Goal: Task Accomplishment & Management: Use online tool/utility

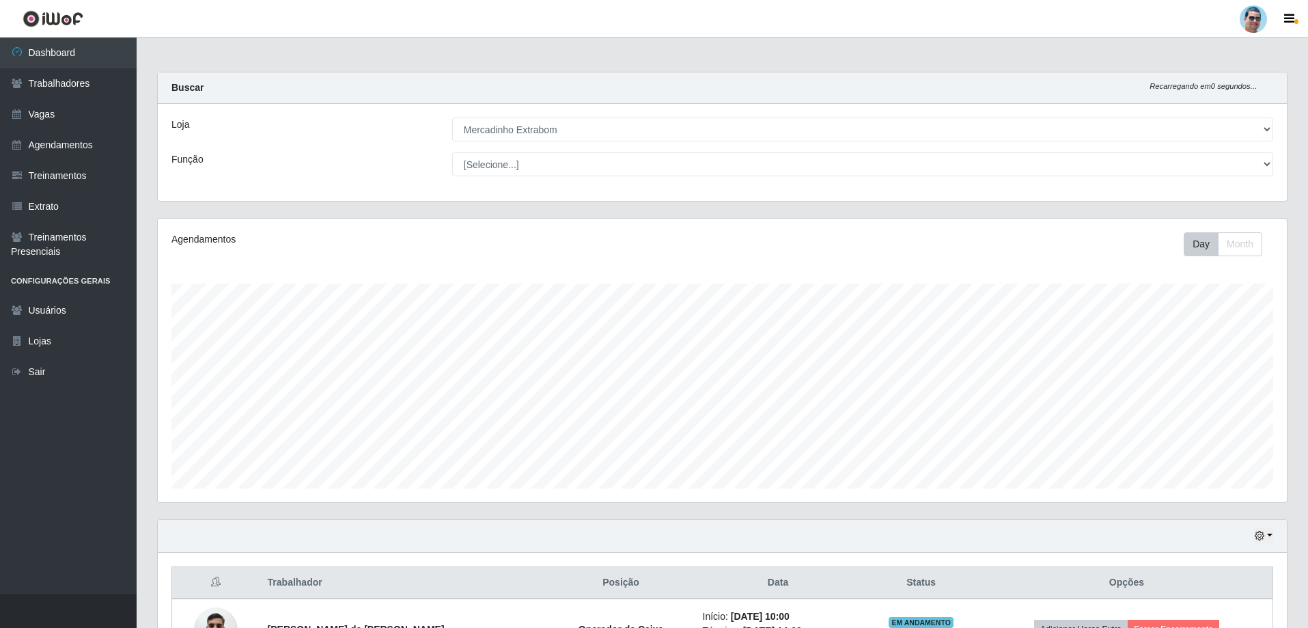
select select "175"
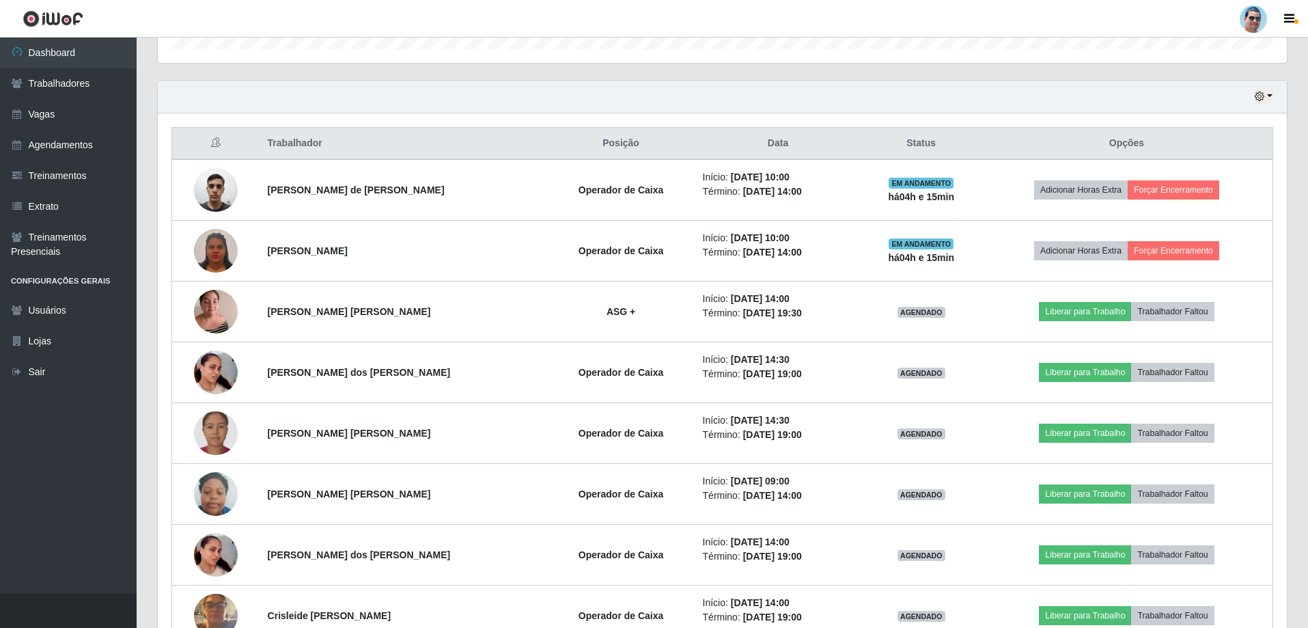
scroll to position [283, 1129]
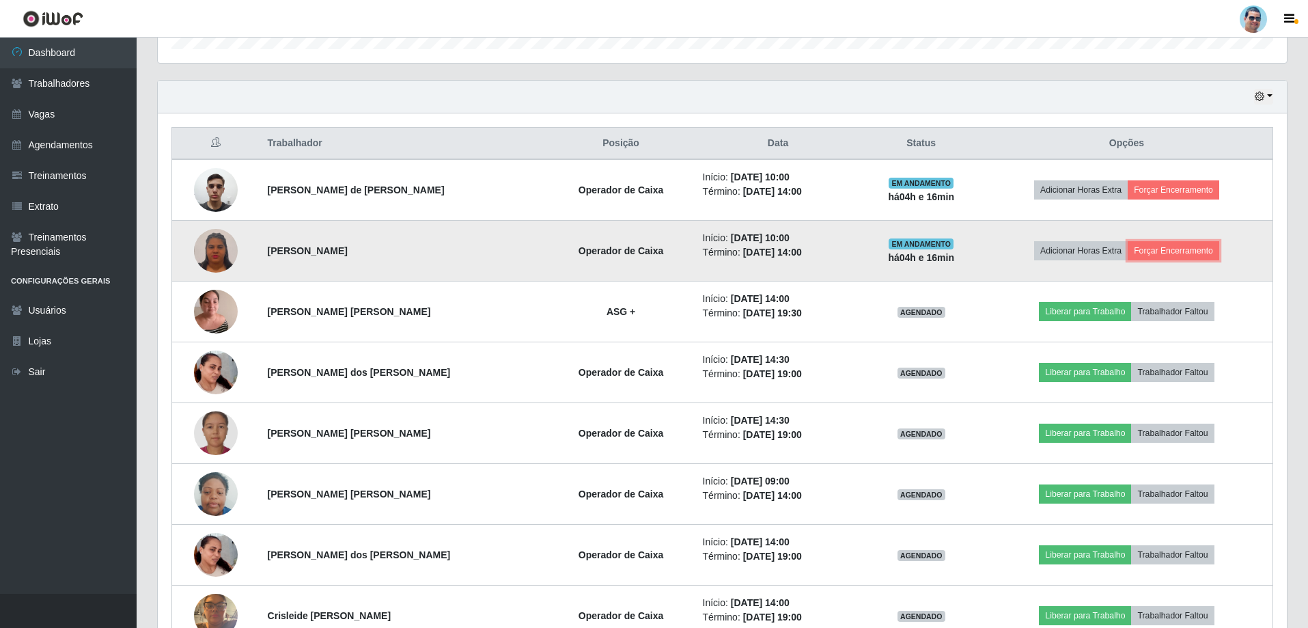
drag, startPoint x: 1175, startPoint y: 242, endPoint x: 1168, endPoint y: 237, distance: 8.3
click at [1171, 238] on td "Adicionar Horas Extra Forçar Encerramento" at bounding box center [1127, 251] width 292 height 61
click at [1173, 249] on button "Forçar Encerramento" at bounding box center [1172, 250] width 91 height 19
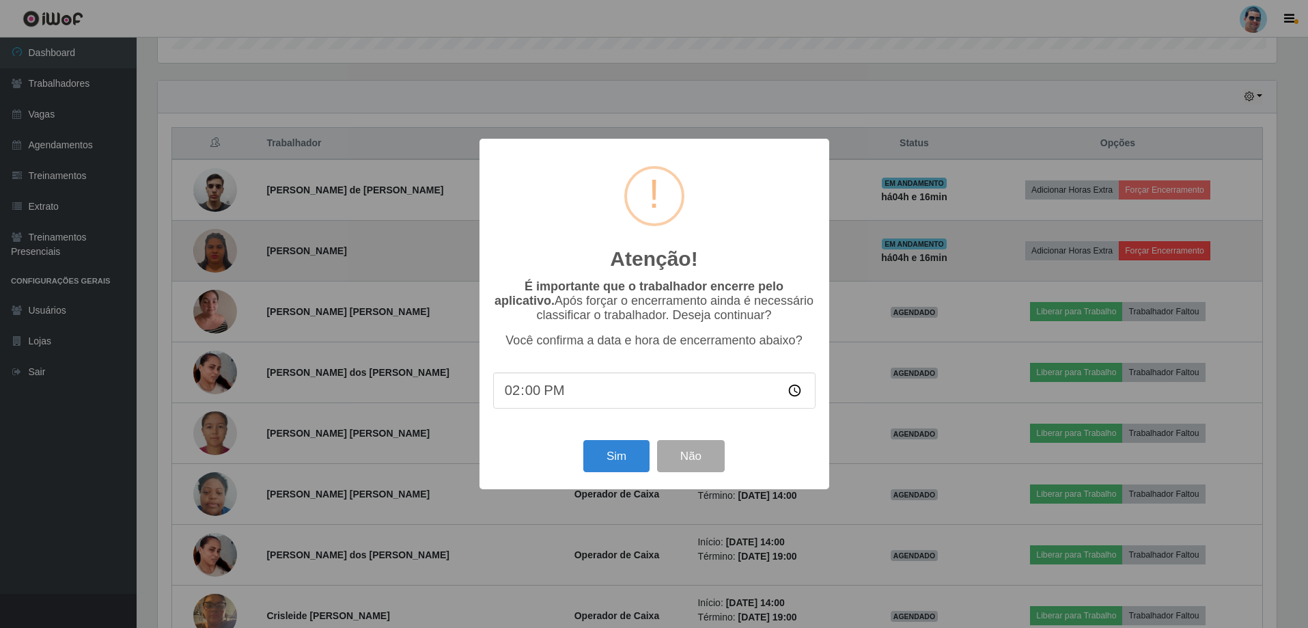
scroll to position [283, 1122]
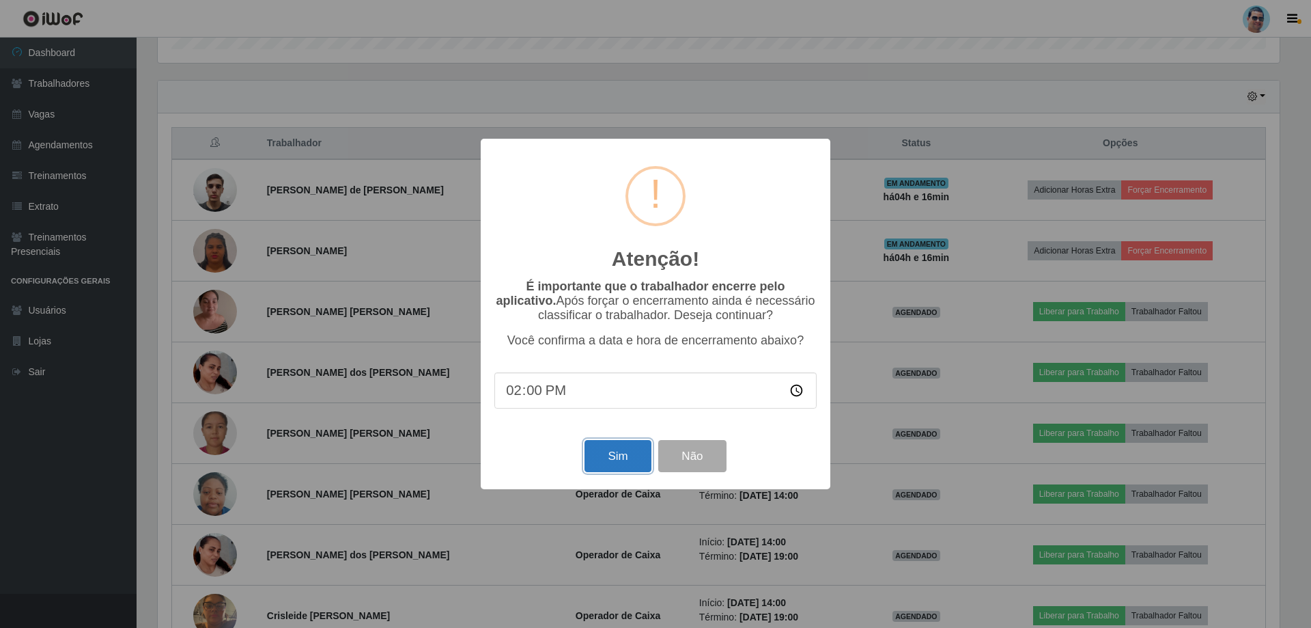
click at [616, 460] on button "Sim" at bounding box center [618, 456] width 66 height 32
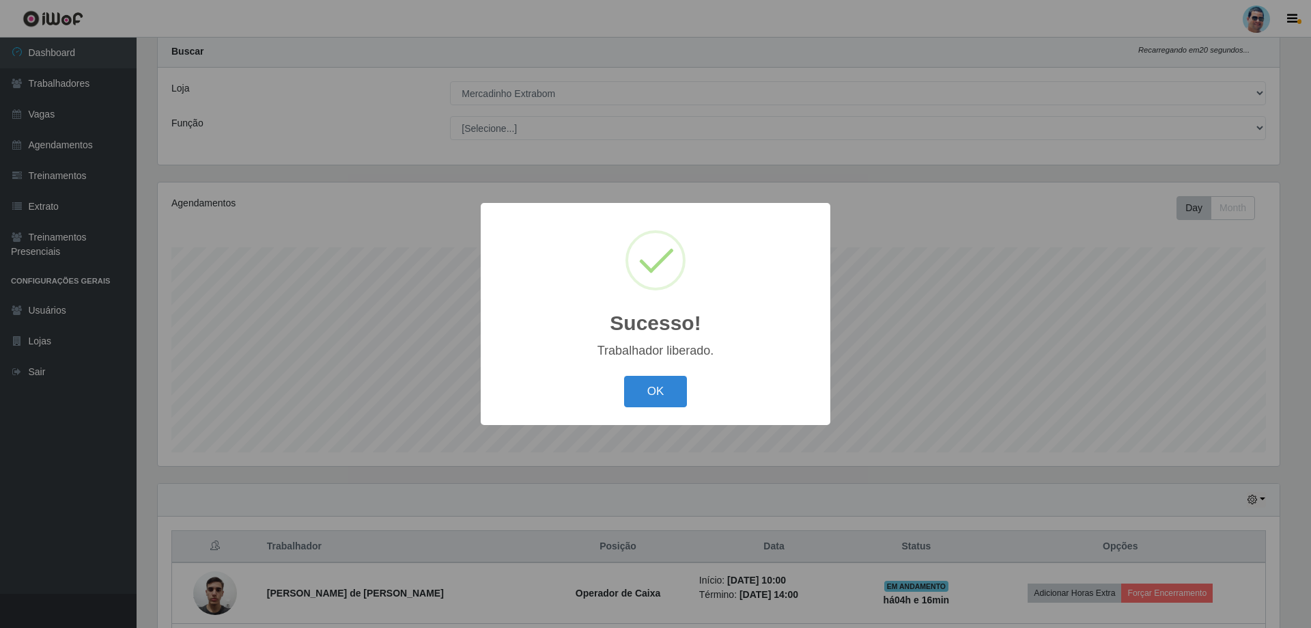
click at [628, 386] on button "OK" at bounding box center [656, 392] width 64 height 32
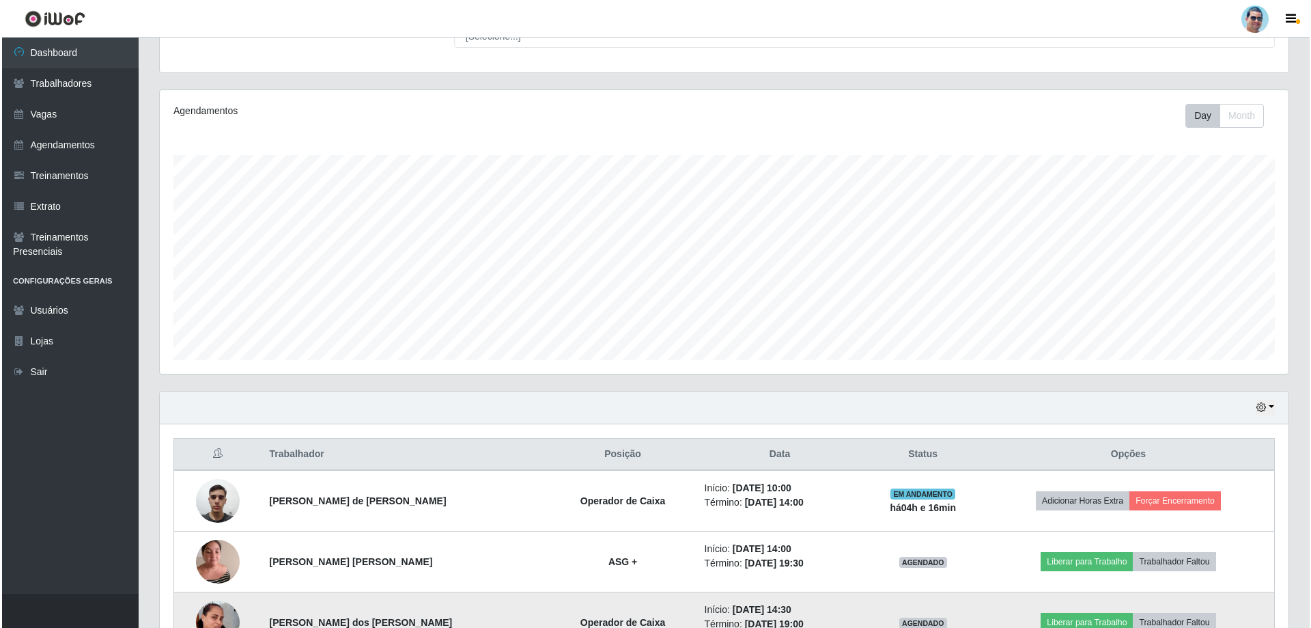
scroll to position [173, 0]
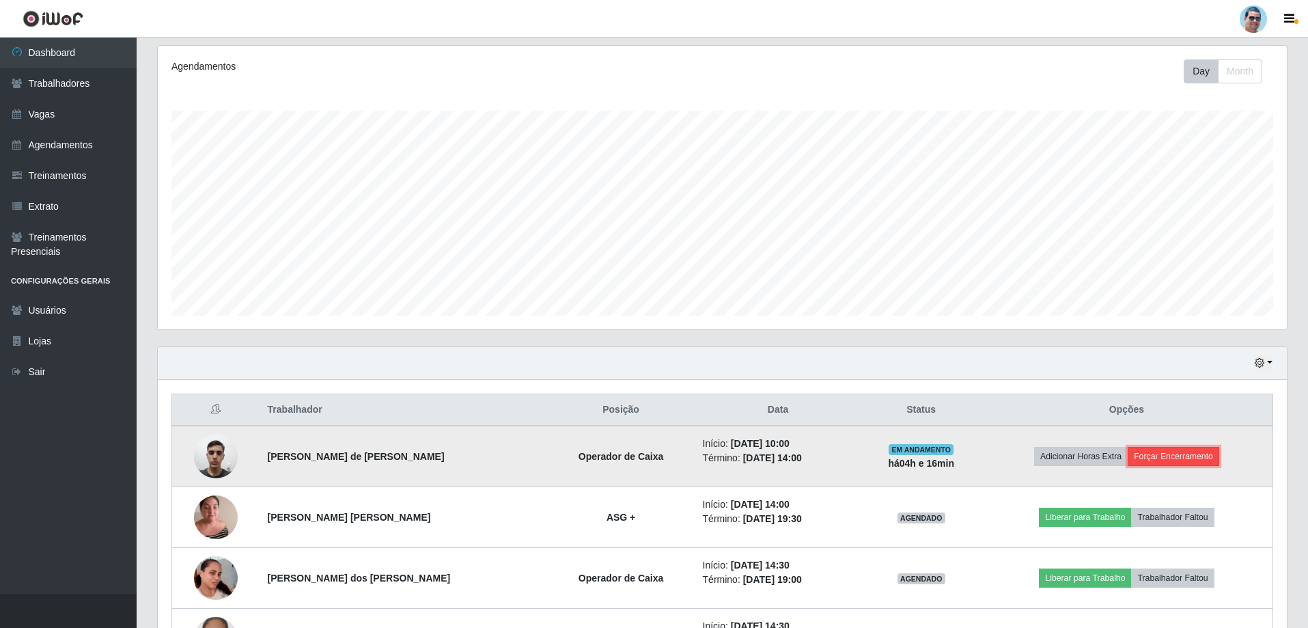
click at [1172, 461] on button "Forçar Encerramento" at bounding box center [1172, 456] width 91 height 19
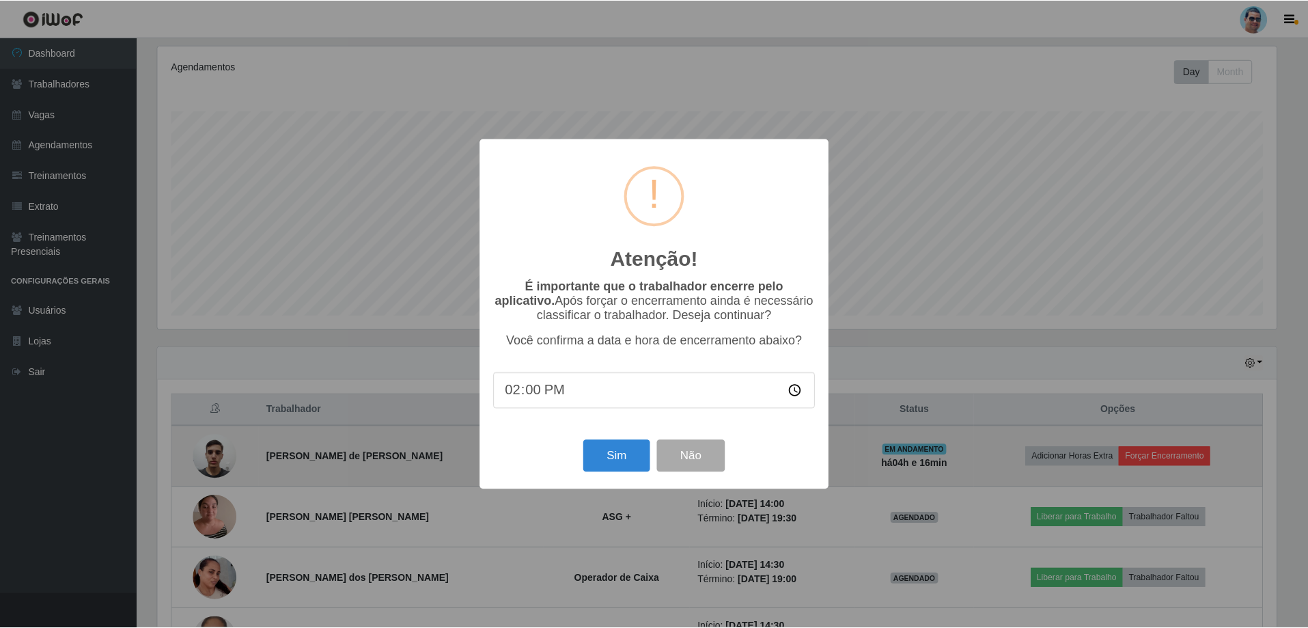
scroll to position [283, 1122]
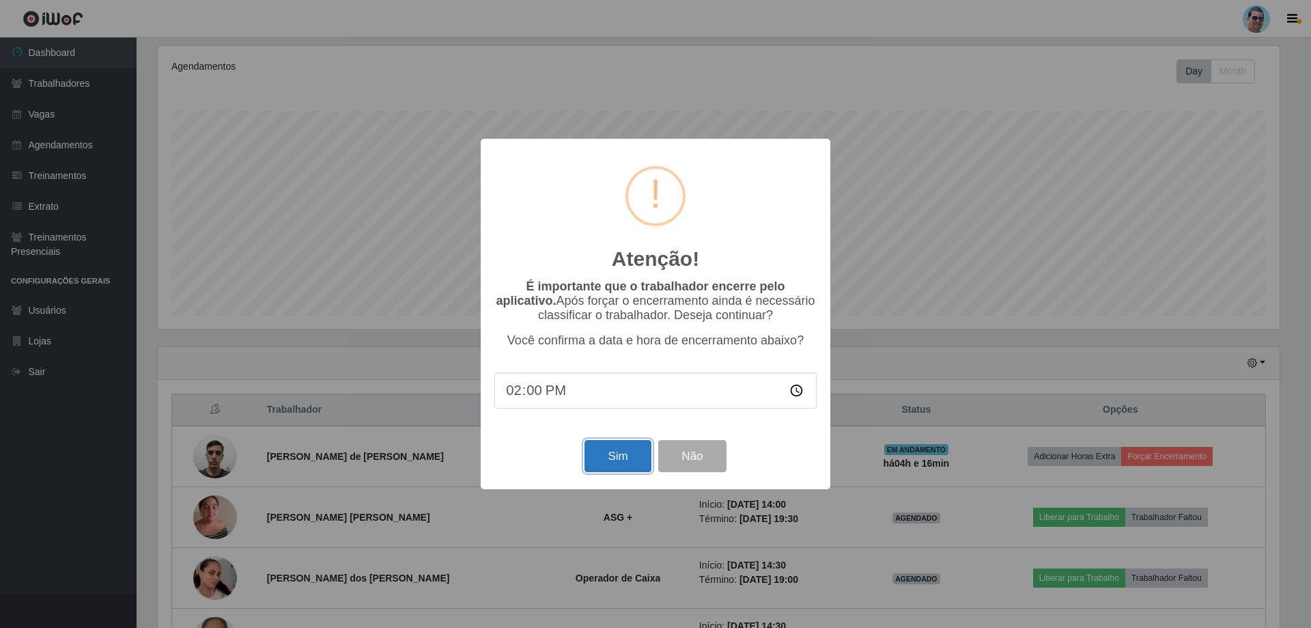
click at [625, 464] on button "Sim" at bounding box center [618, 456] width 66 height 32
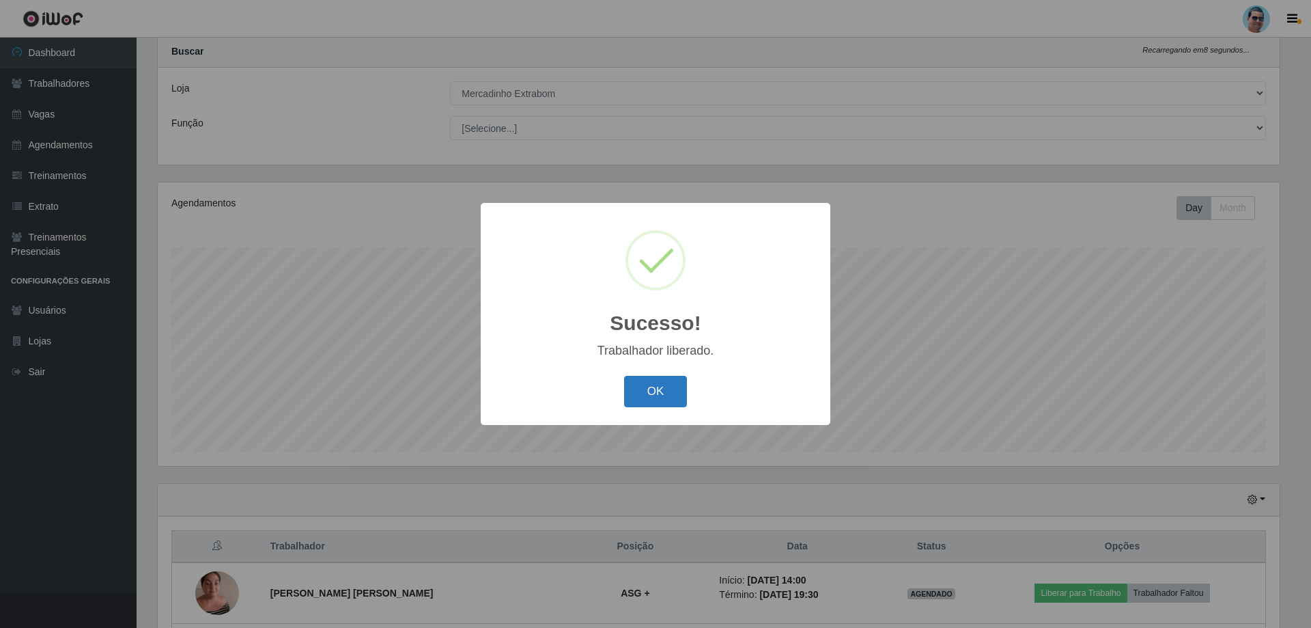
click at [653, 399] on button "OK" at bounding box center [656, 392] width 64 height 32
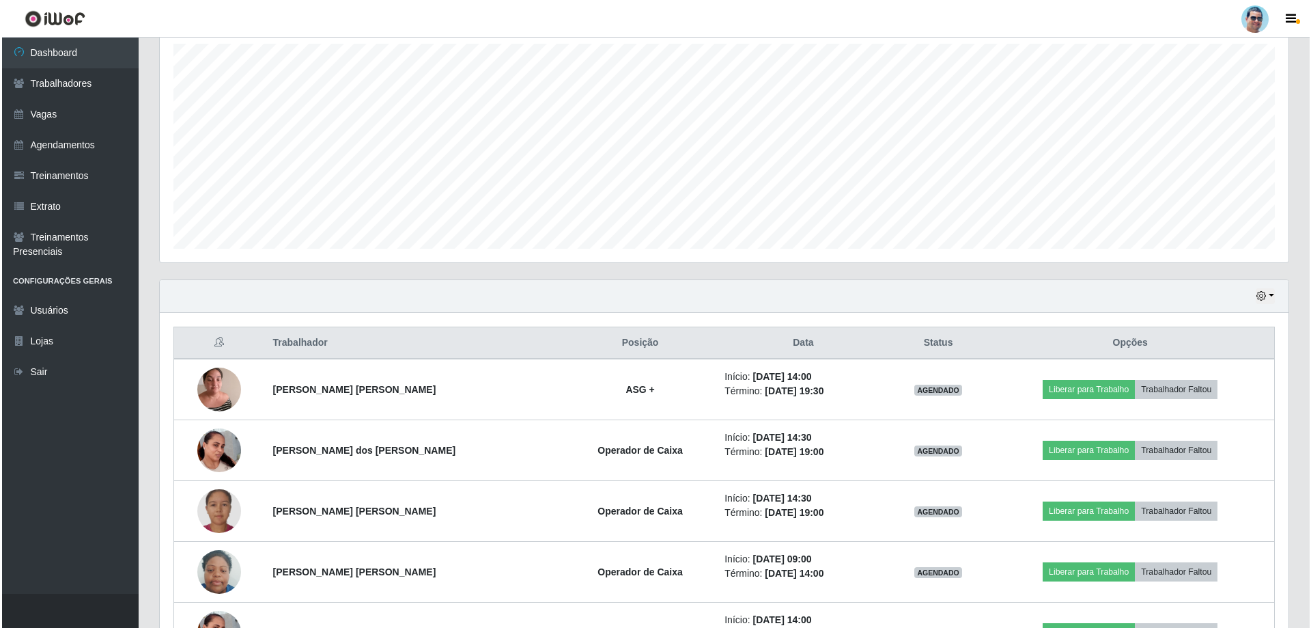
scroll to position [241, 0]
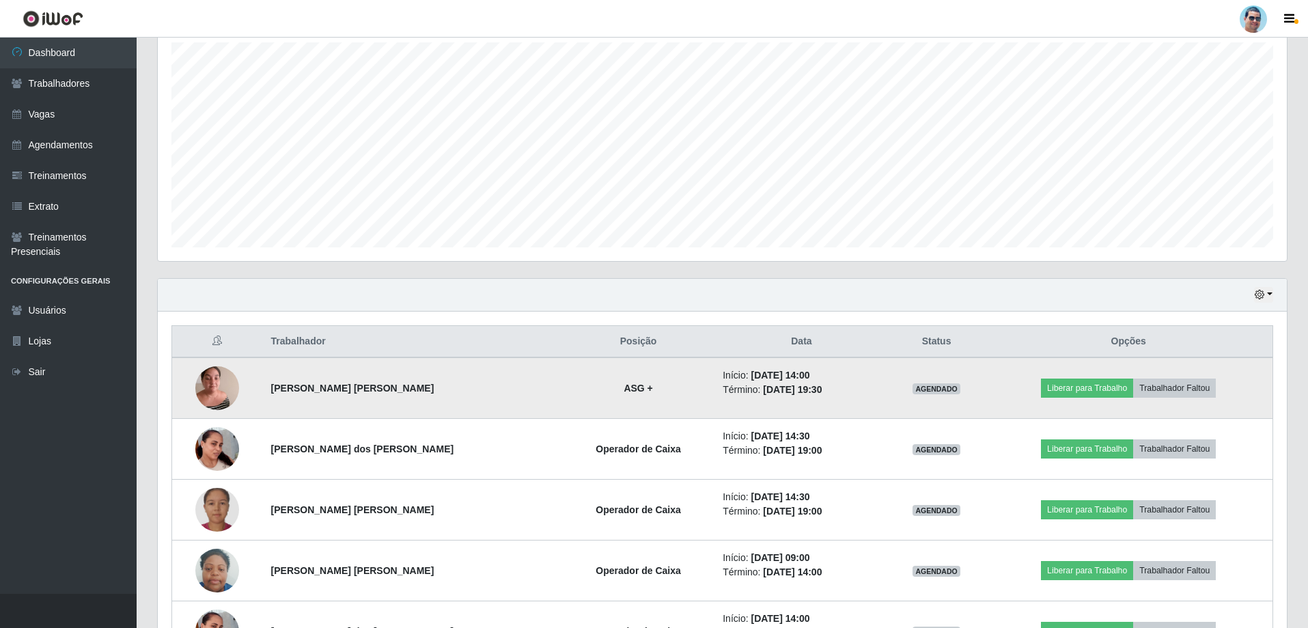
click at [210, 382] on img at bounding box center [217, 387] width 44 height 58
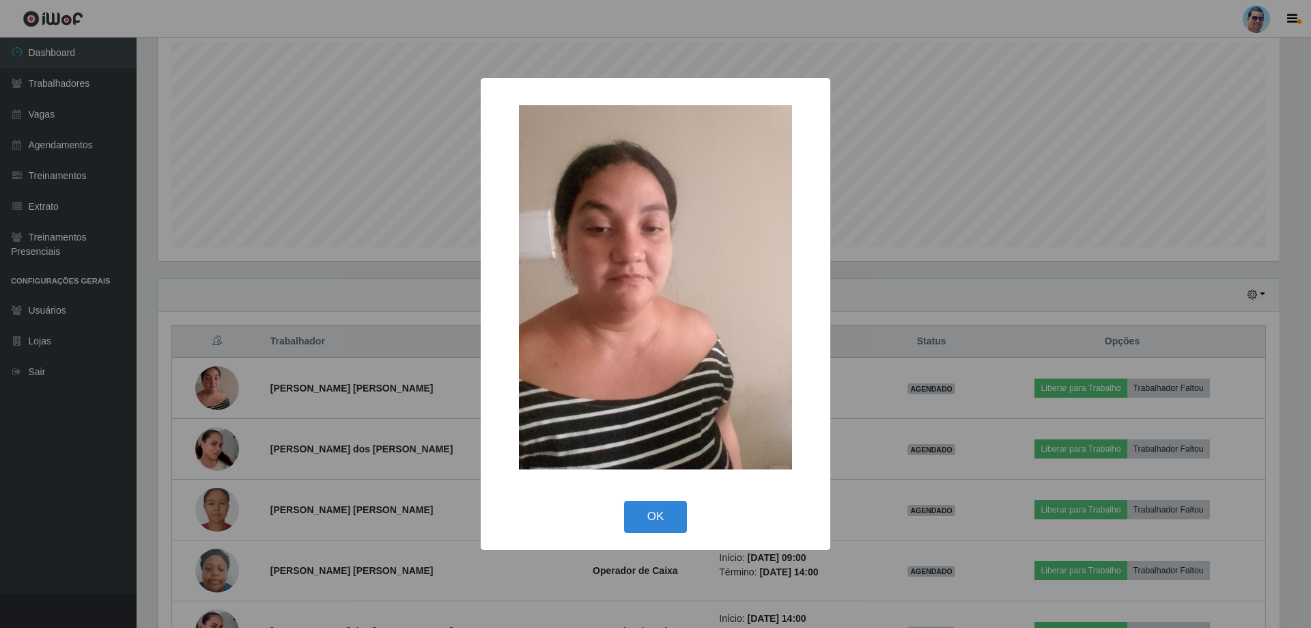
click at [212, 369] on div "× OK Cancel" at bounding box center [655, 314] width 1311 height 628
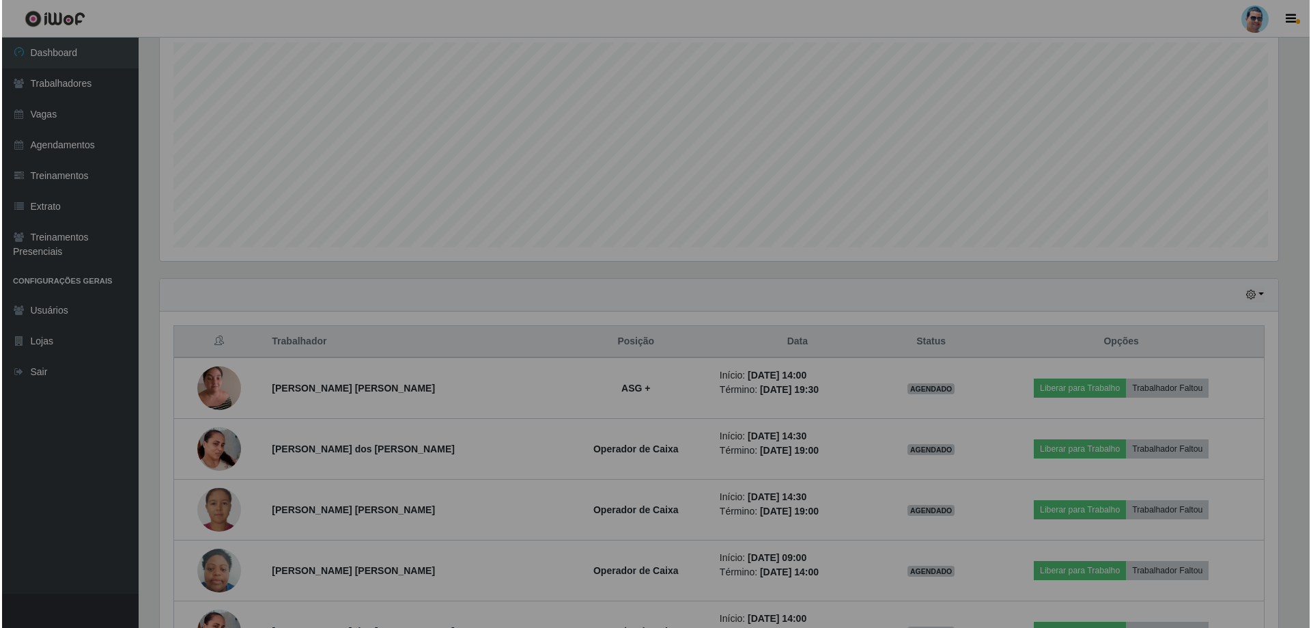
scroll to position [283, 1129]
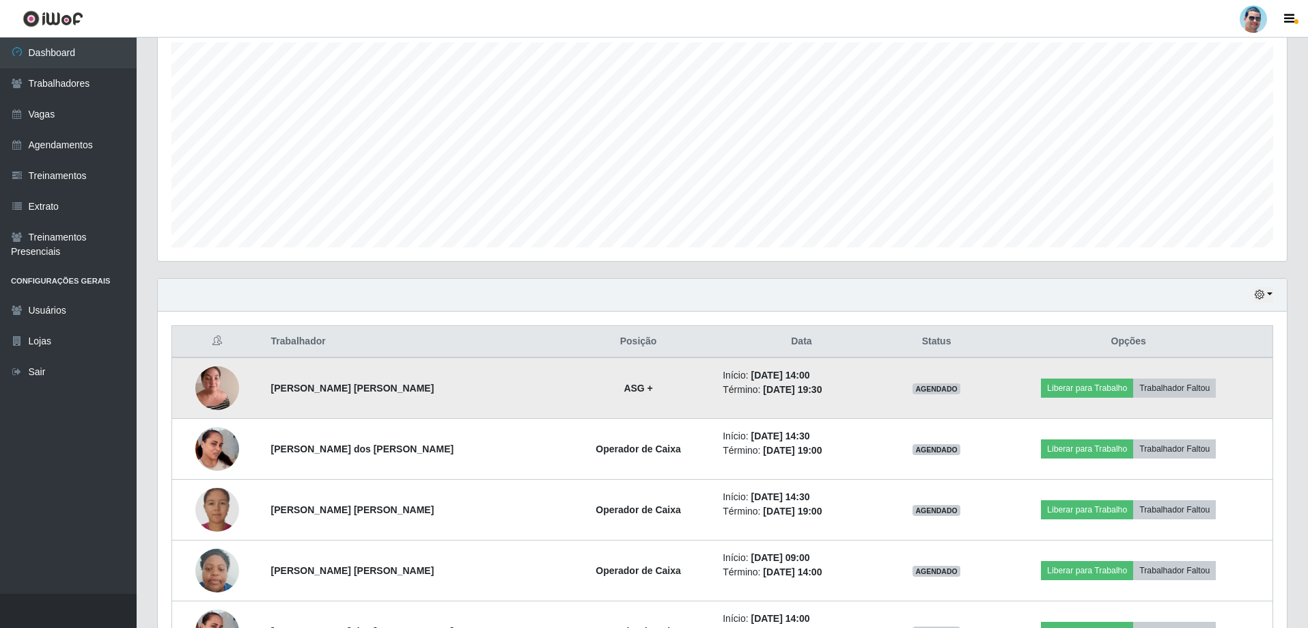
click at [206, 390] on img at bounding box center [217, 387] width 44 height 58
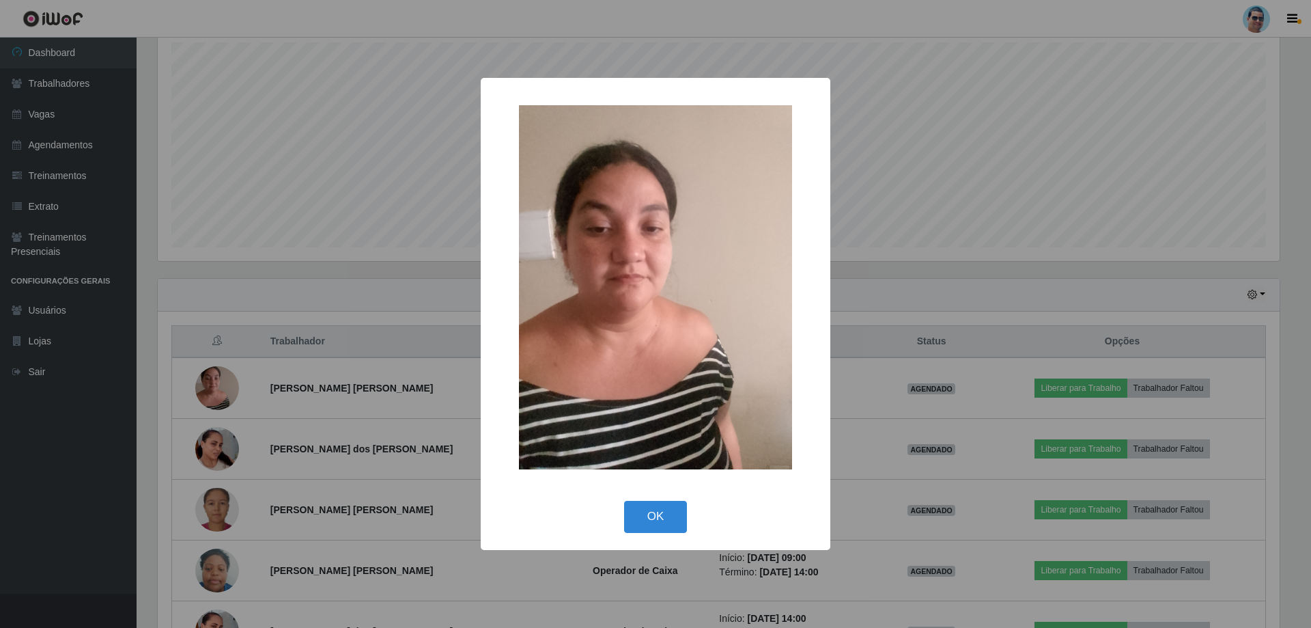
click at [220, 378] on div "× OK Cancel" at bounding box center [655, 314] width 1311 height 628
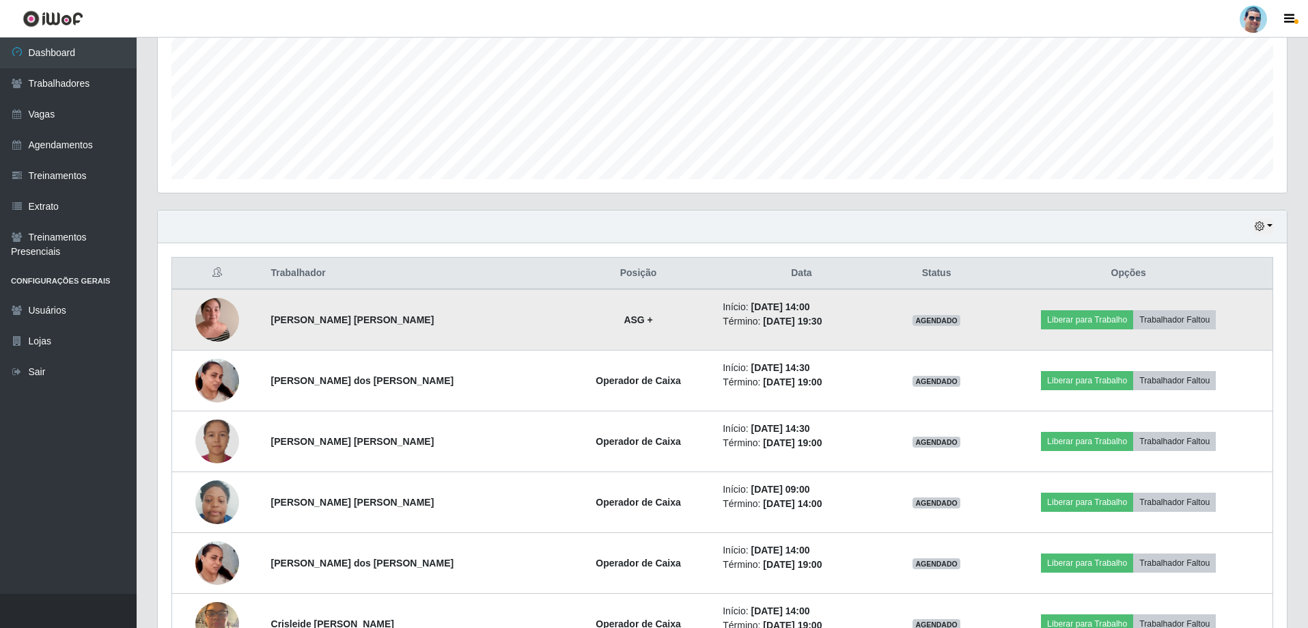
scroll to position [378, 0]
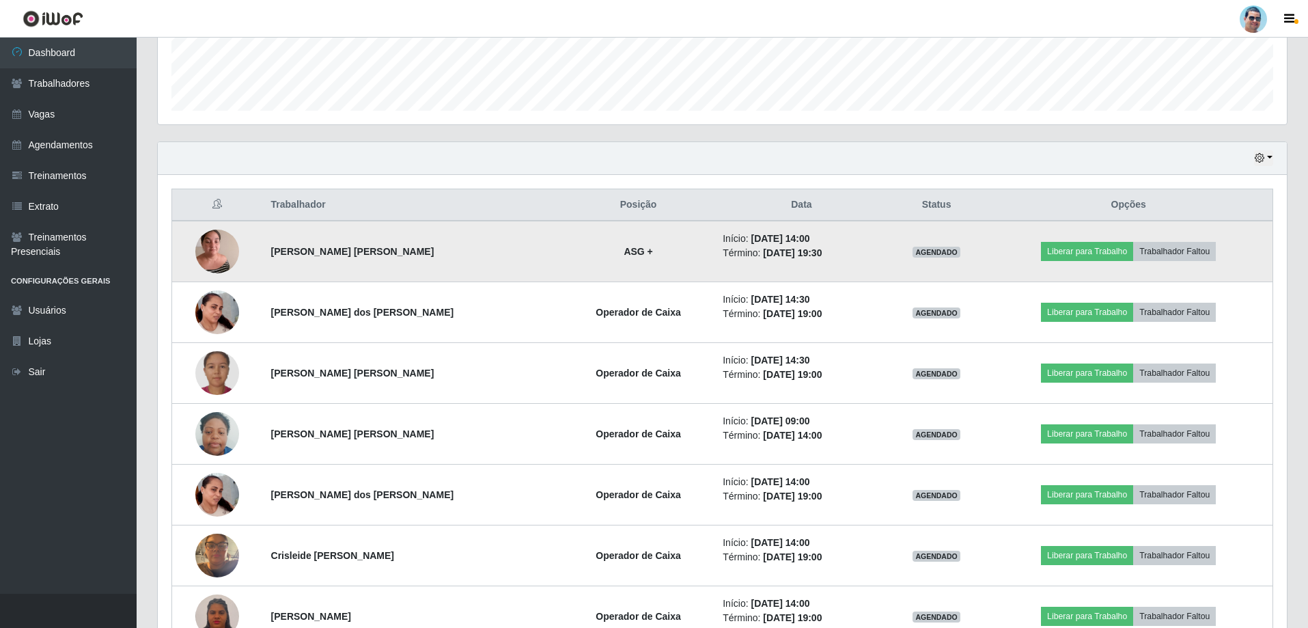
click at [206, 235] on img at bounding box center [217, 251] width 44 height 58
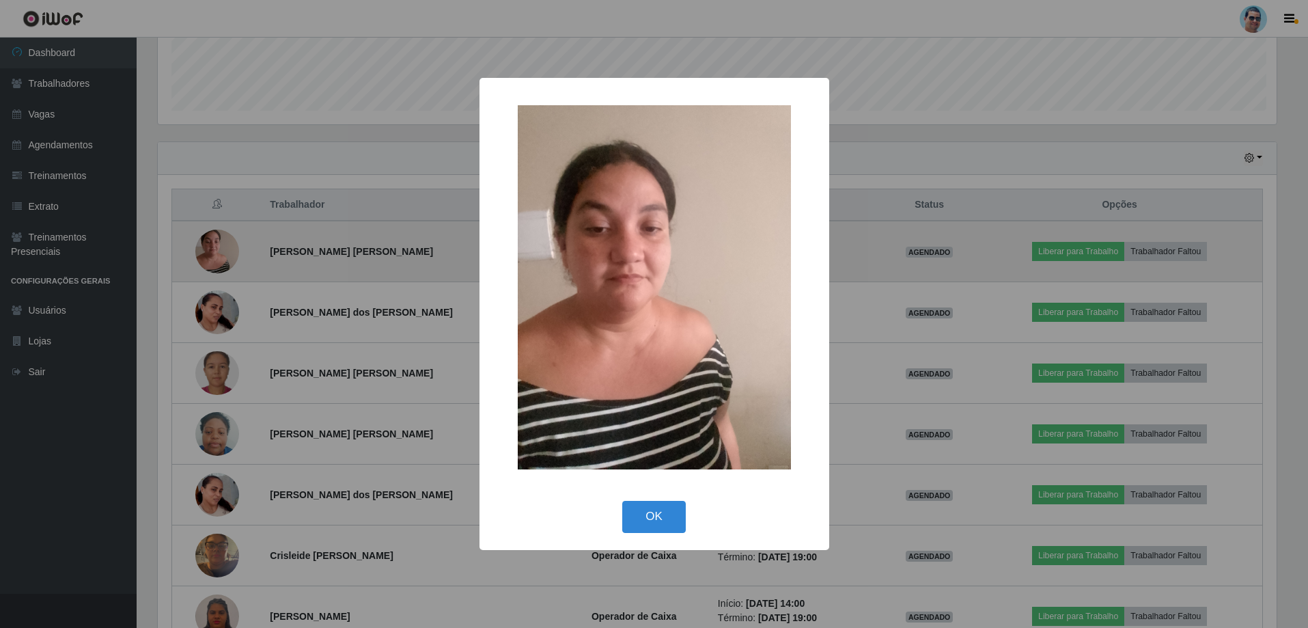
scroll to position [283, 1122]
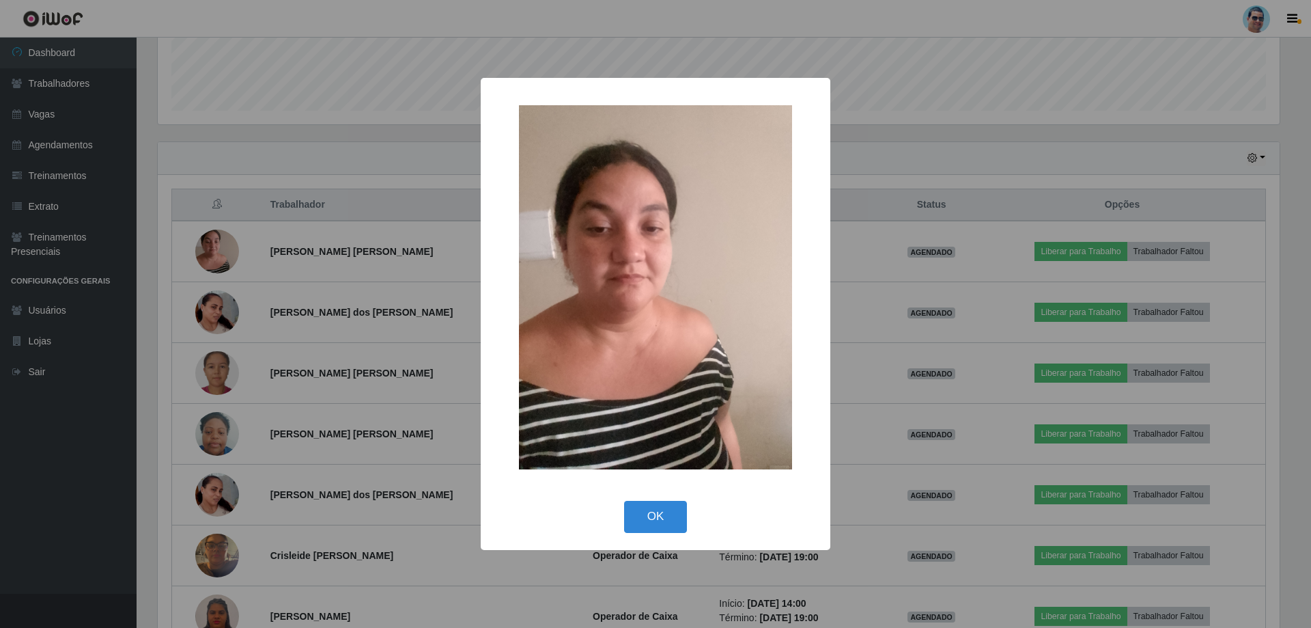
click at [684, 526] on button "OK" at bounding box center [656, 517] width 64 height 32
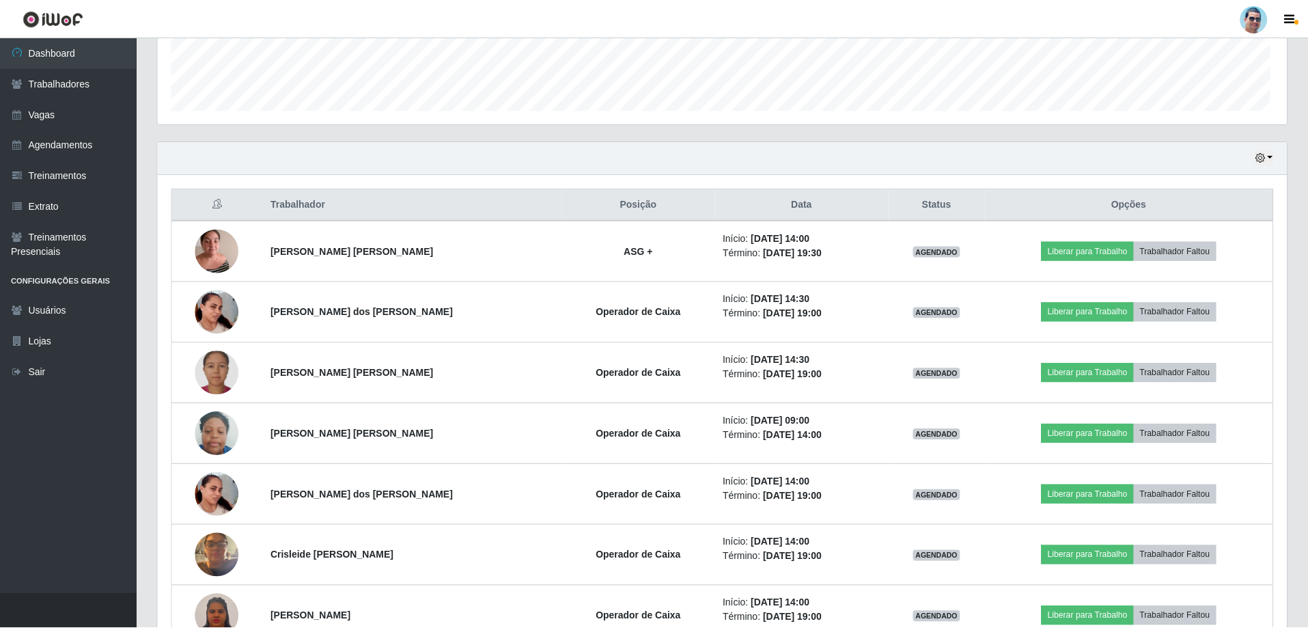
scroll to position [283, 1129]
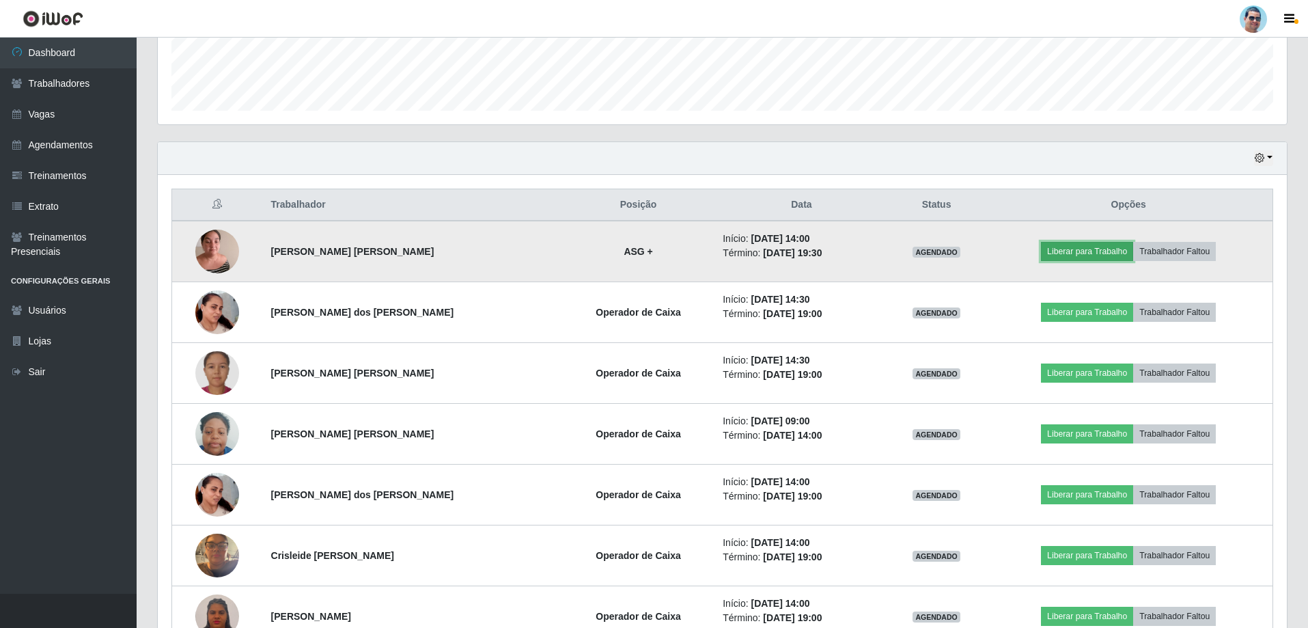
click at [1085, 252] on button "Liberar para Trabalho" at bounding box center [1087, 251] width 92 height 19
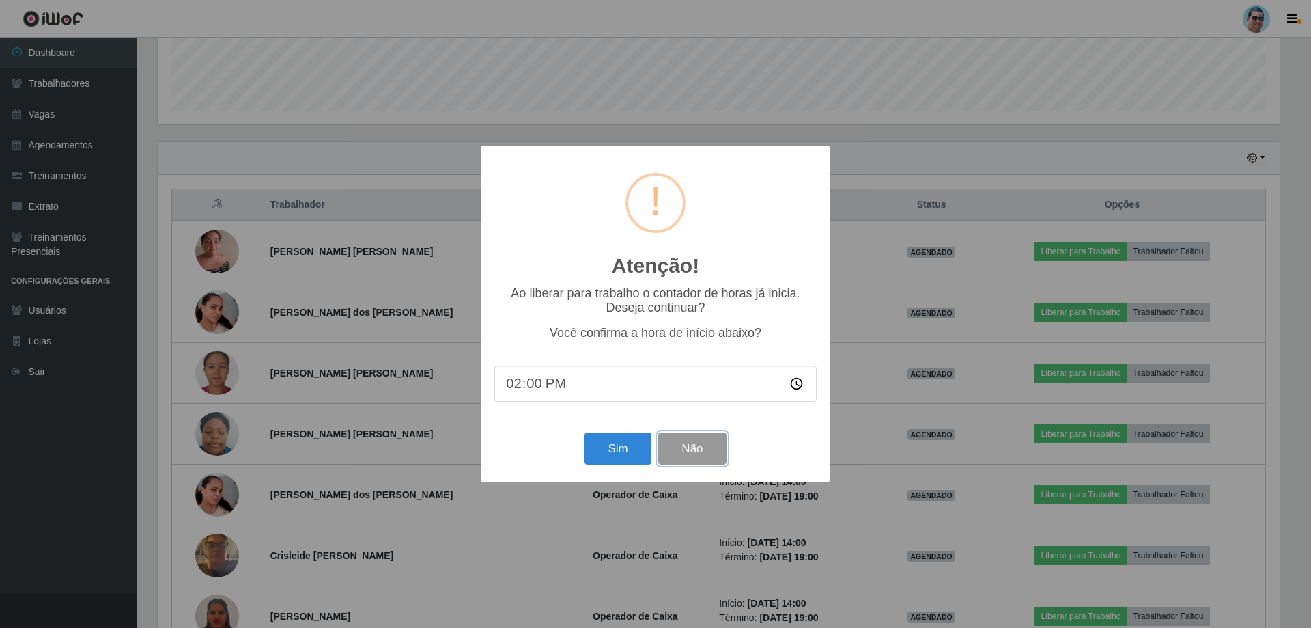
click at [683, 452] on button "Não" at bounding box center [692, 448] width 68 height 32
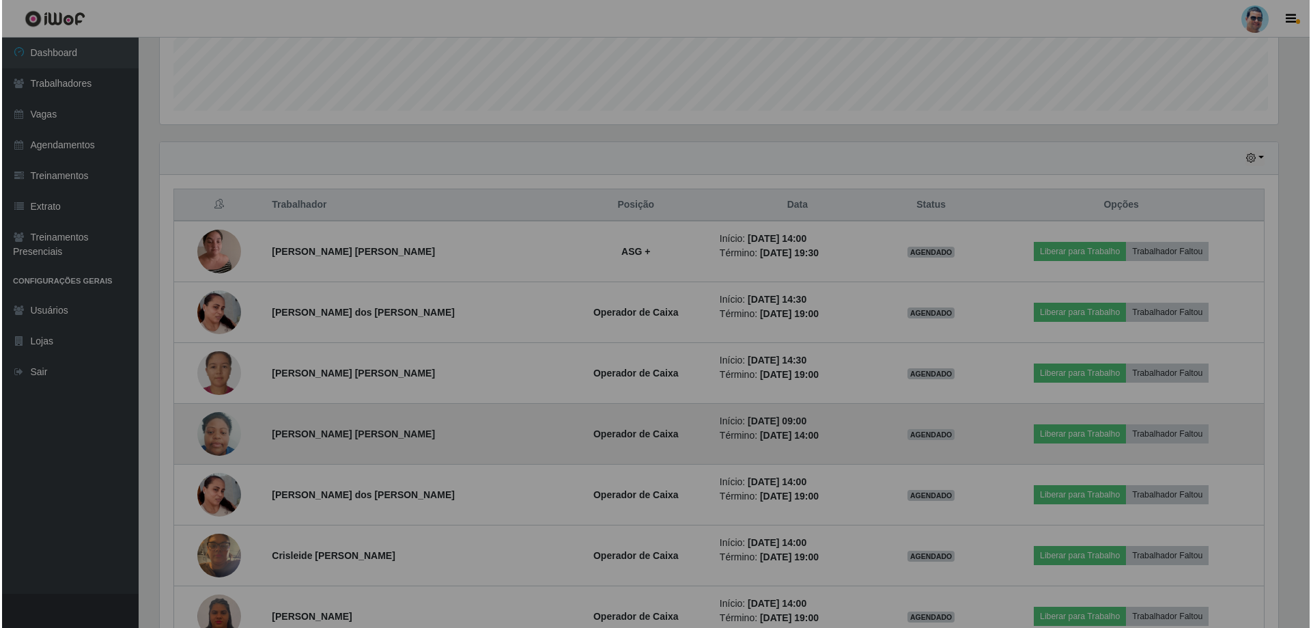
scroll to position [283, 1129]
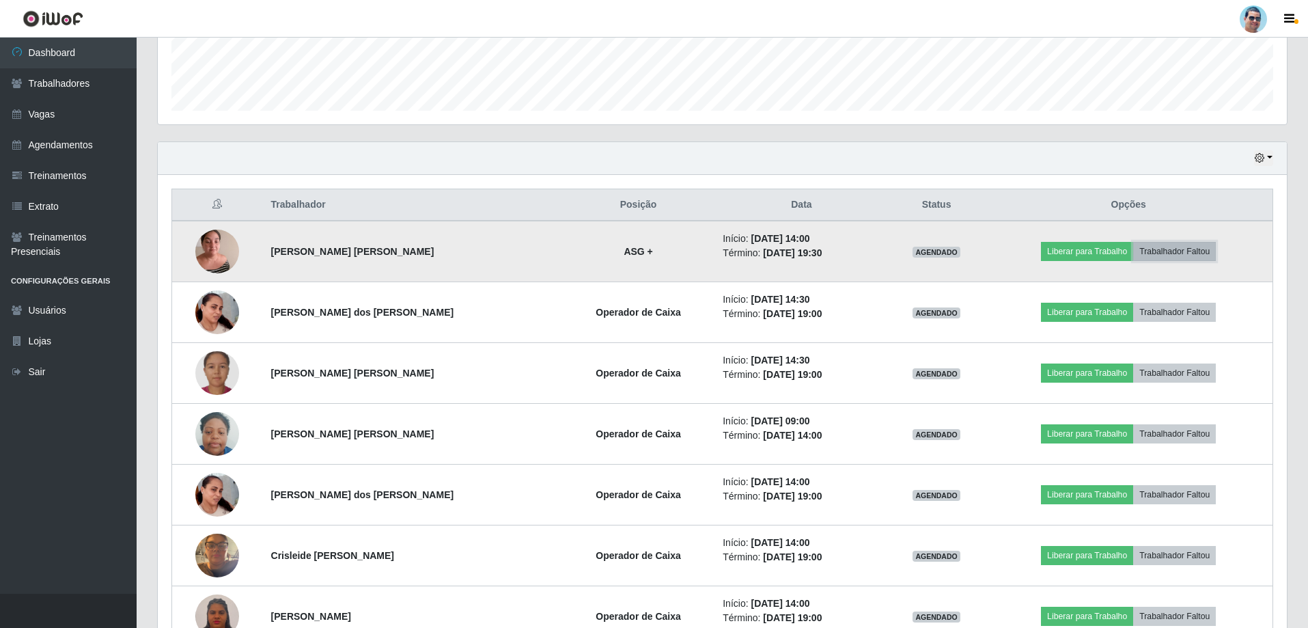
click at [1199, 255] on button "Trabalhador Faltou" at bounding box center [1174, 251] width 83 height 19
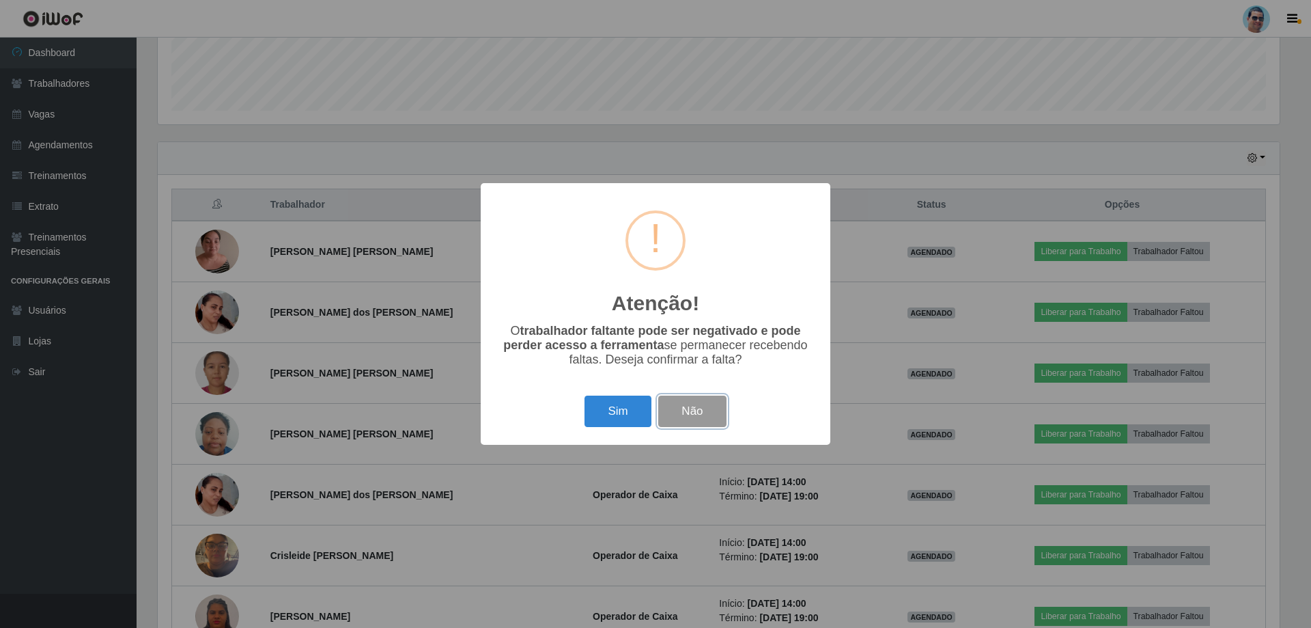
click at [681, 409] on button "Não" at bounding box center [692, 411] width 68 height 32
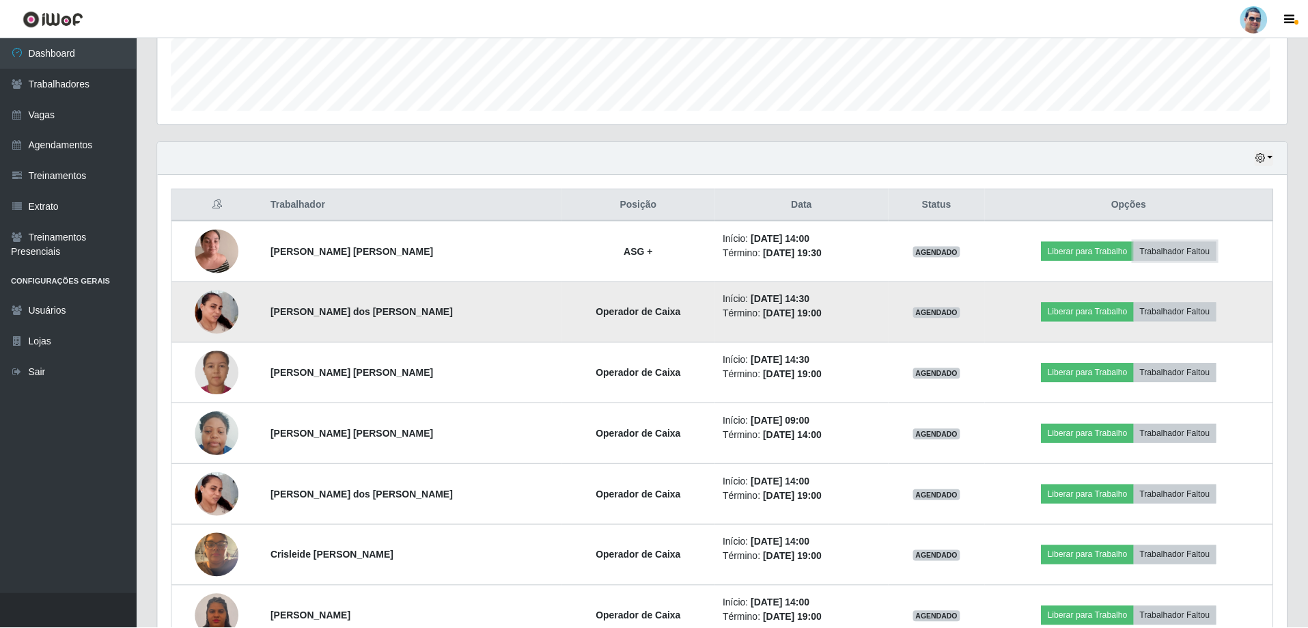
scroll to position [283, 1129]
click at [1073, 311] on button "Liberar para Trabalho" at bounding box center [1087, 311] width 92 height 19
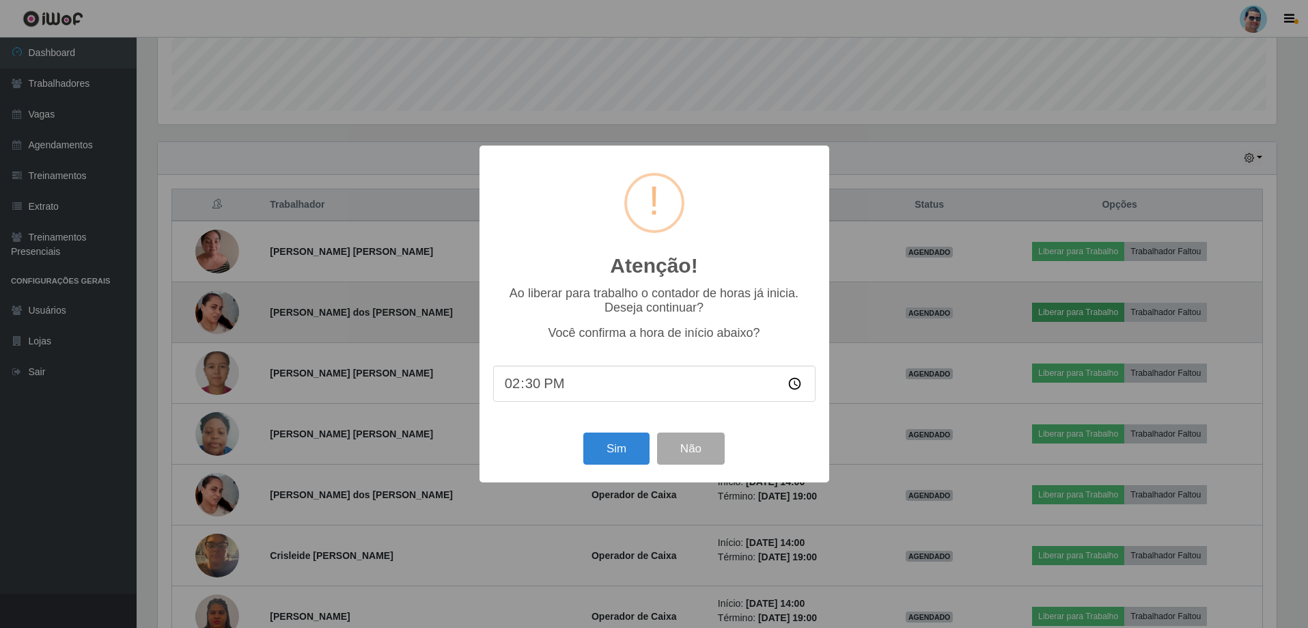
scroll to position [283, 1122]
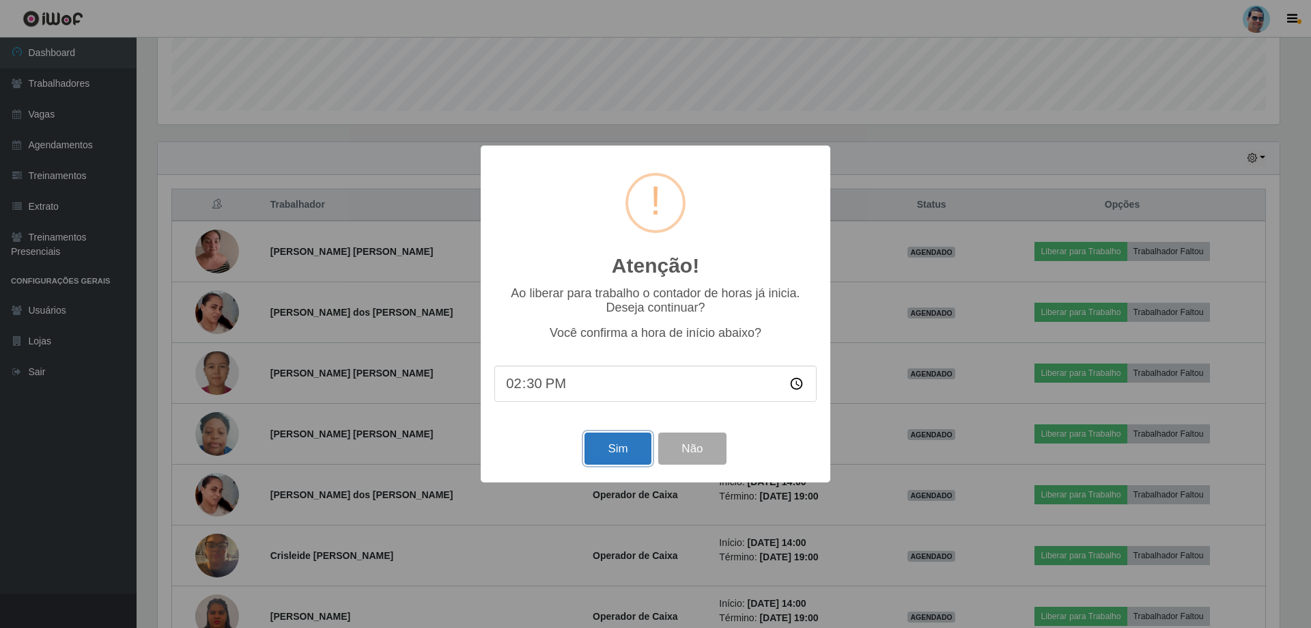
click at [610, 436] on button "Sim" at bounding box center [618, 448] width 66 height 32
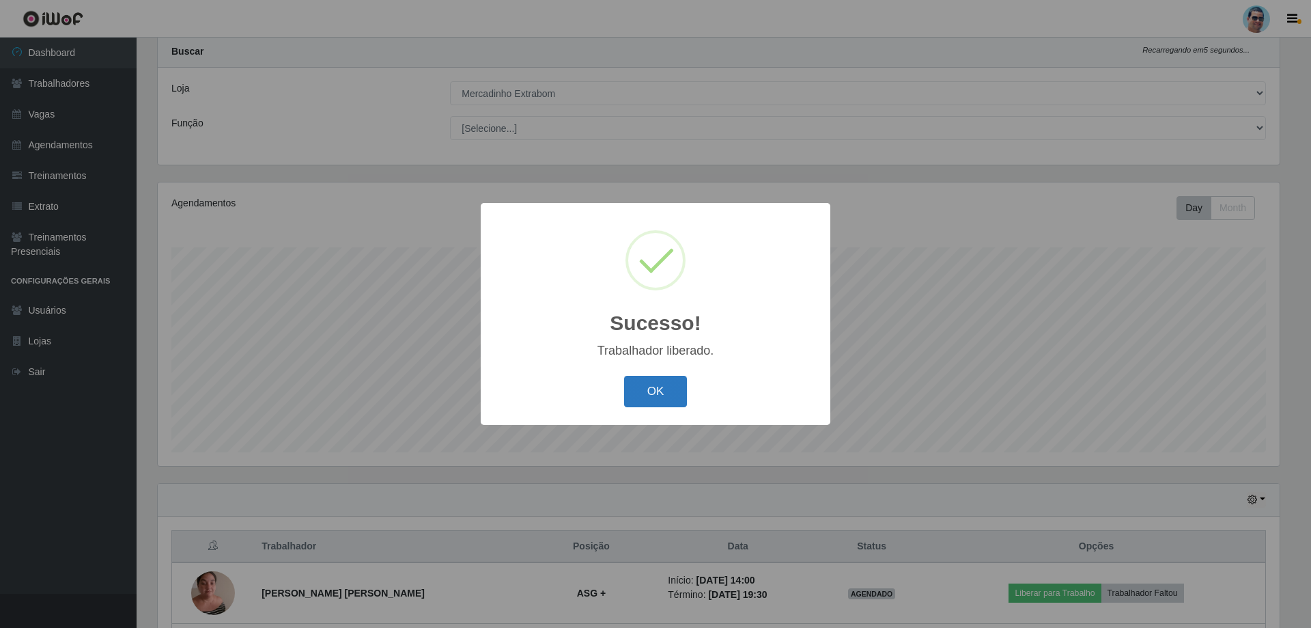
click at [671, 377] on button "OK" at bounding box center [656, 392] width 64 height 32
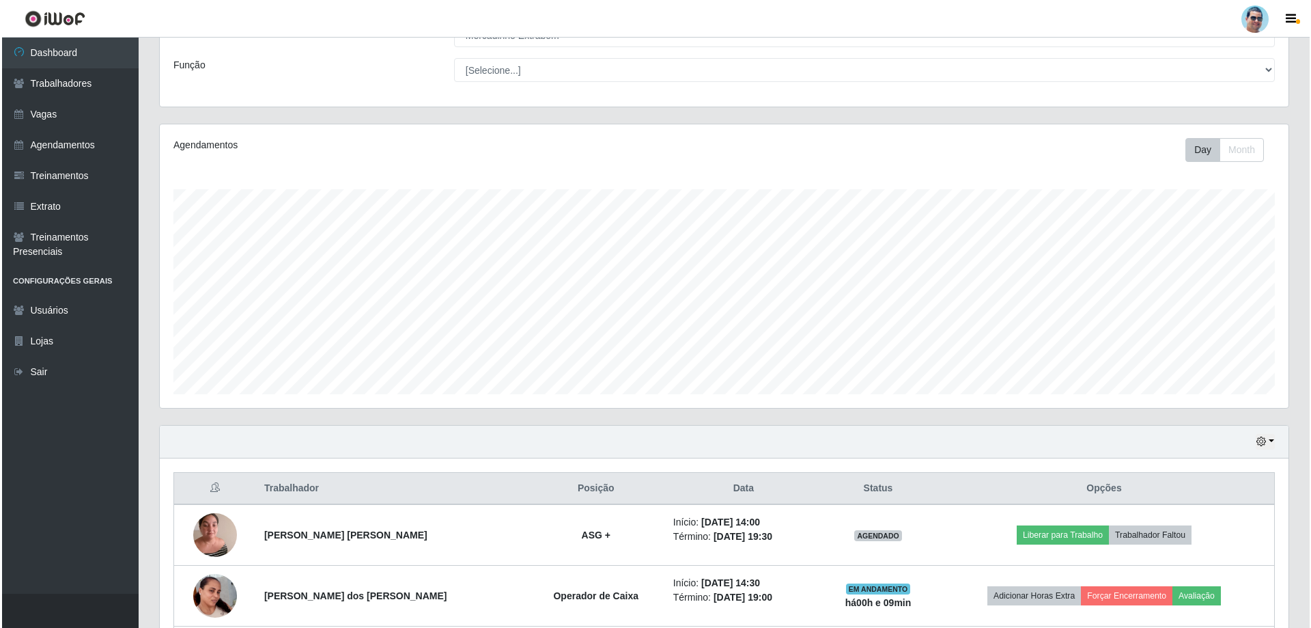
scroll to position [173, 0]
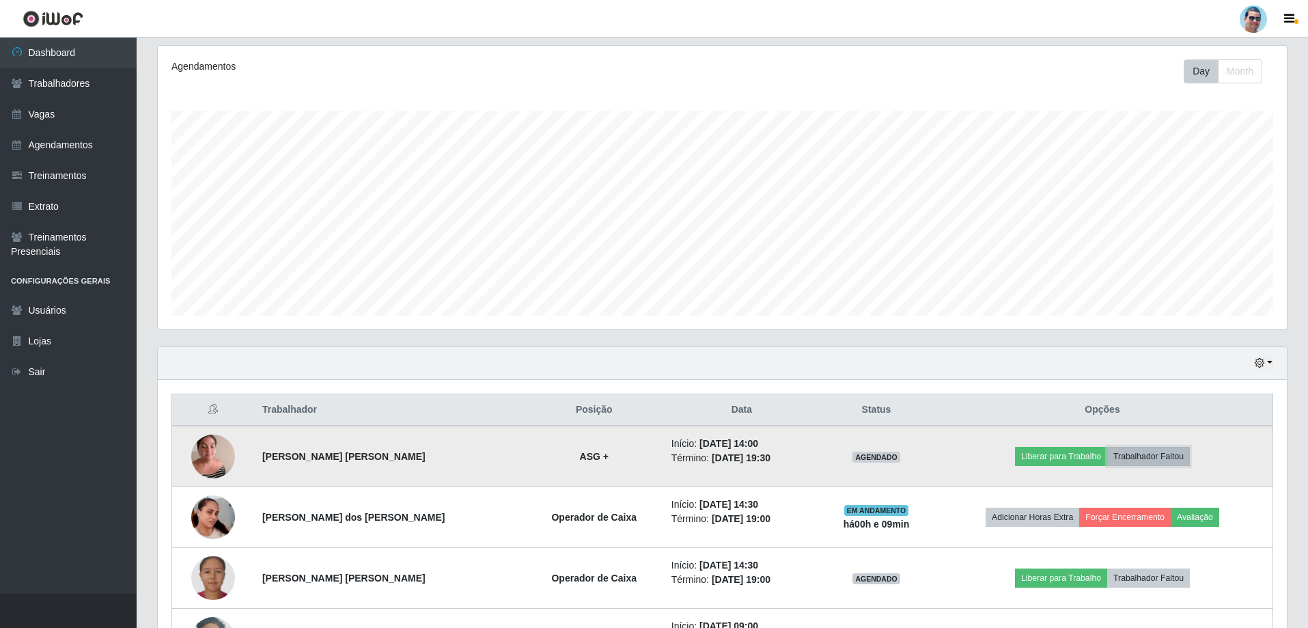
click at [1175, 455] on button "Trabalhador Faltou" at bounding box center [1148, 456] width 83 height 19
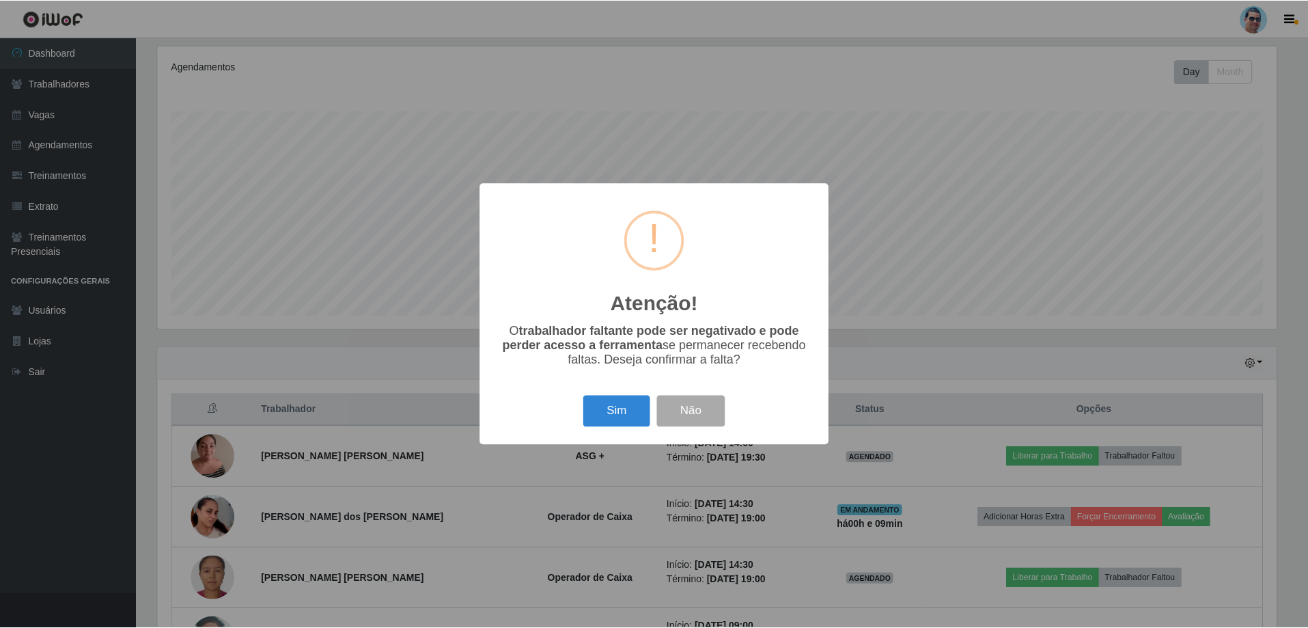
scroll to position [283, 1122]
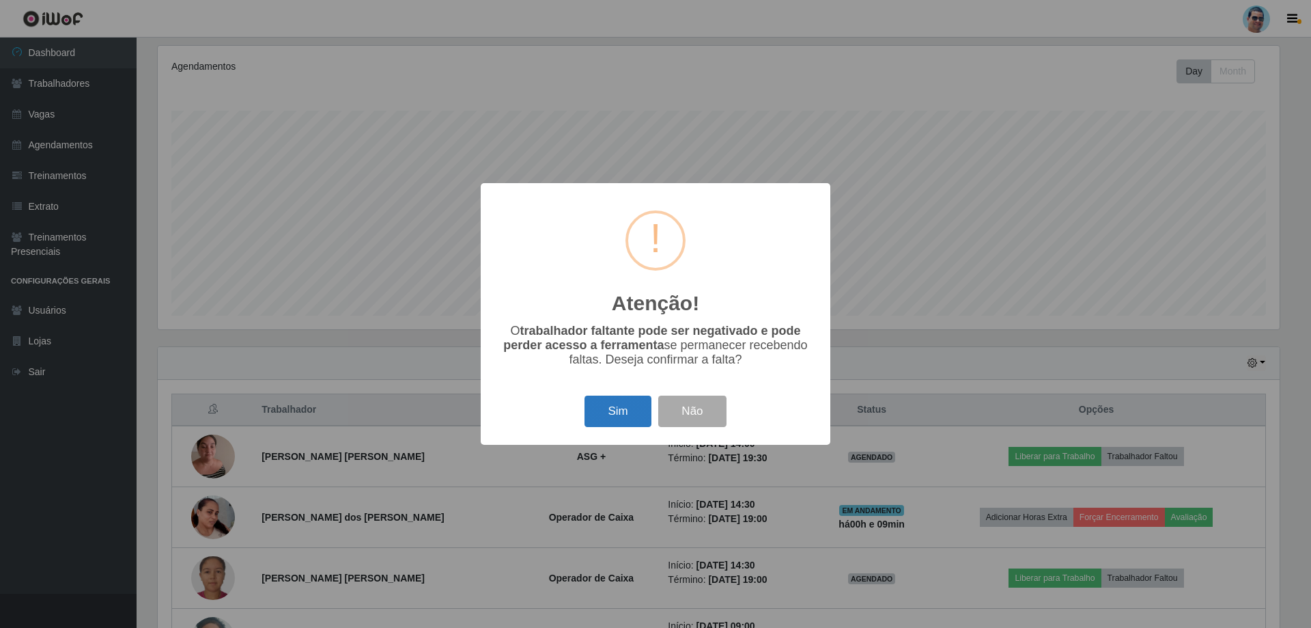
click at [638, 414] on button "Sim" at bounding box center [618, 411] width 66 height 32
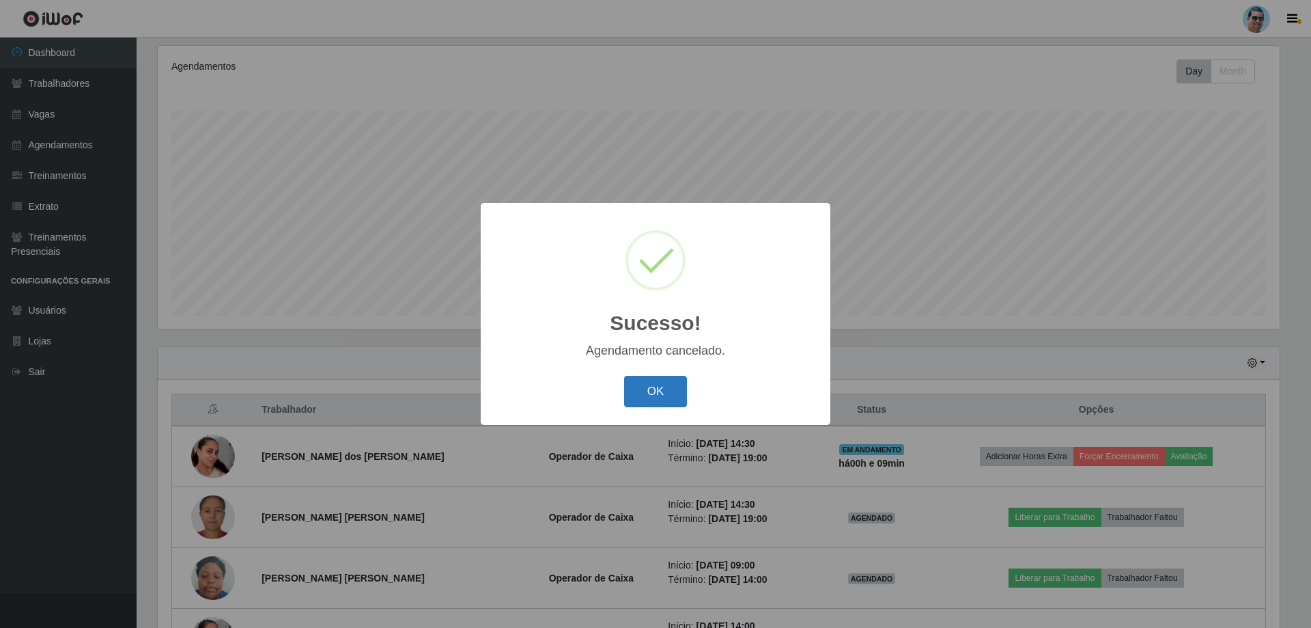
click at [651, 395] on button "OK" at bounding box center [656, 392] width 64 height 32
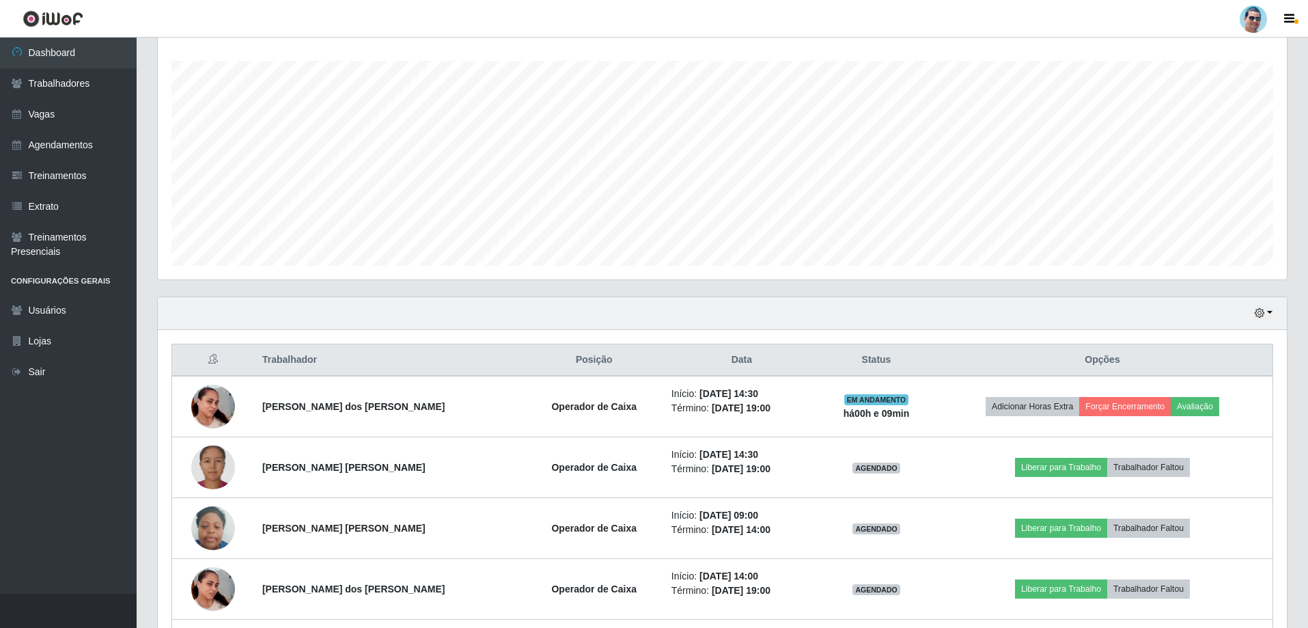
scroll to position [241, 0]
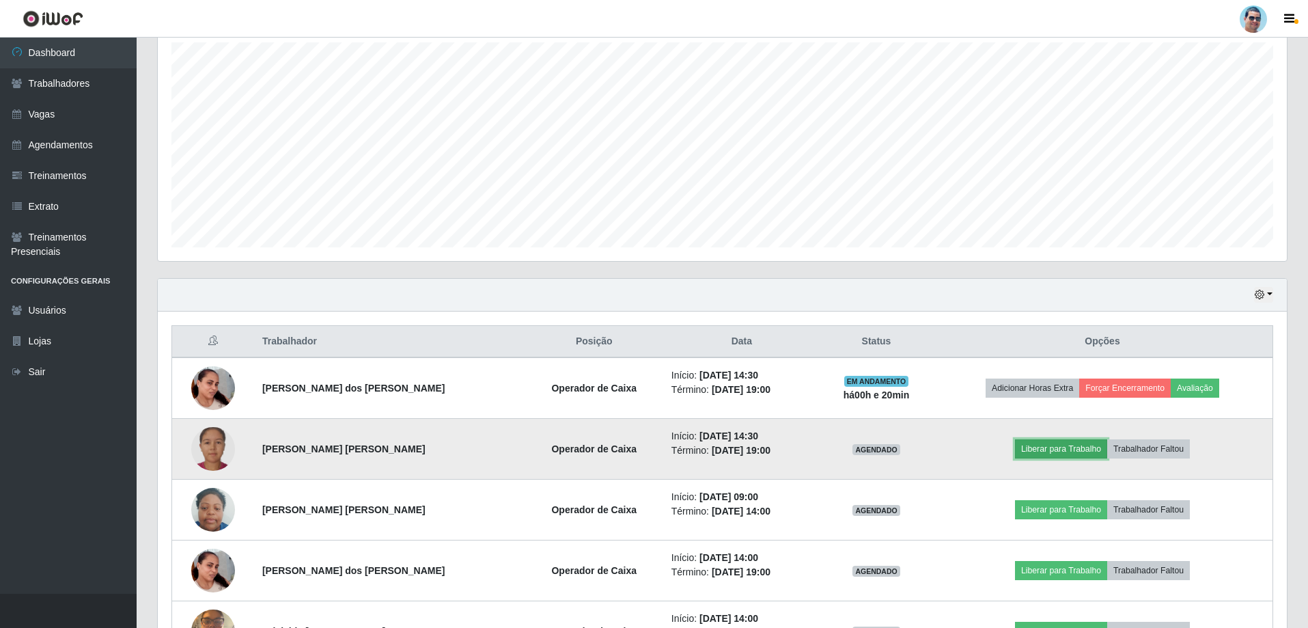
click at [1053, 451] on button "Liberar para Trabalho" at bounding box center [1061, 448] width 92 height 19
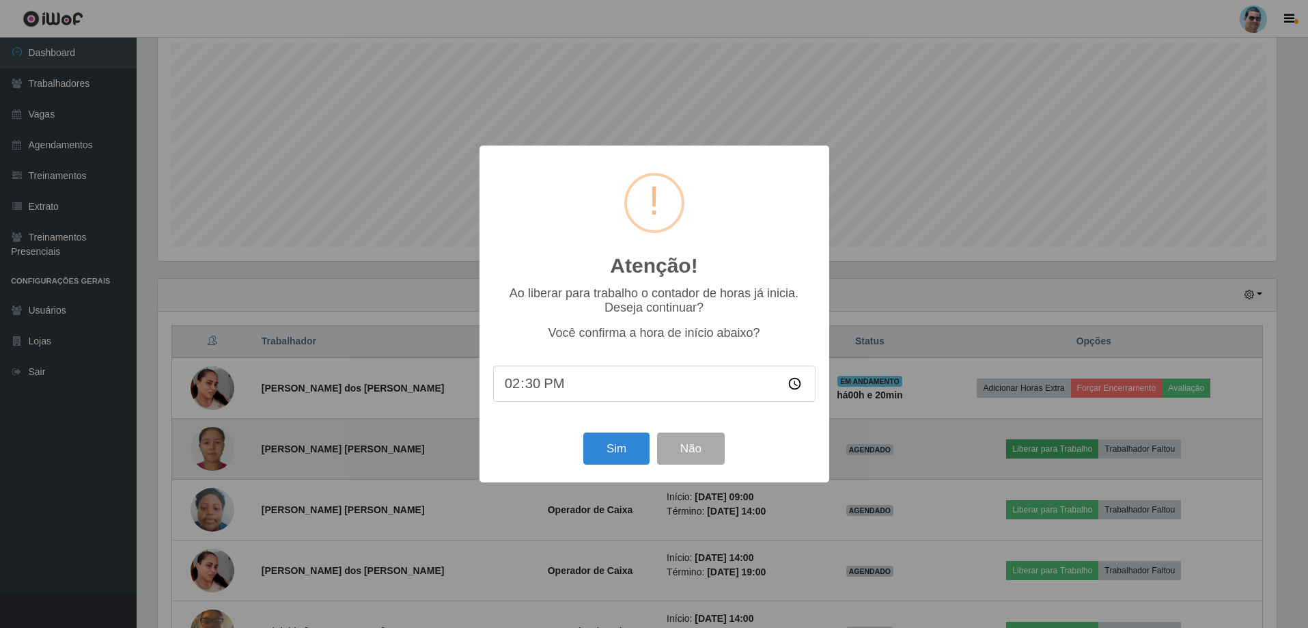
scroll to position [283, 1122]
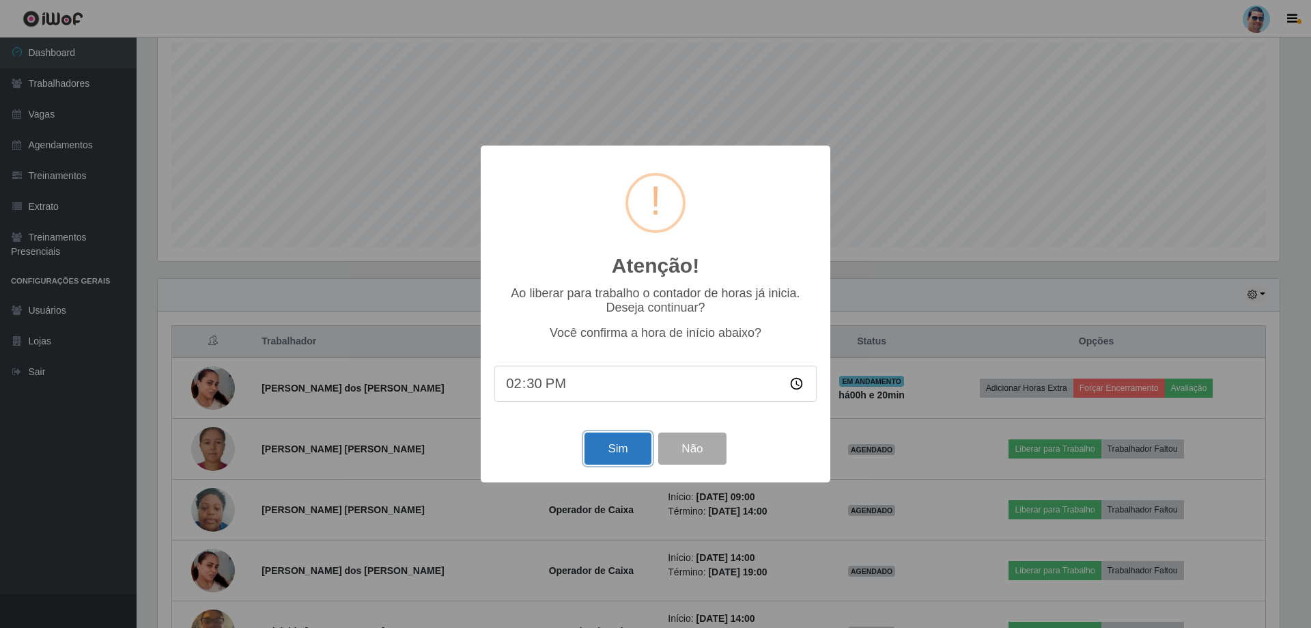
click at [606, 453] on button "Sim" at bounding box center [618, 448] width 66 height 32
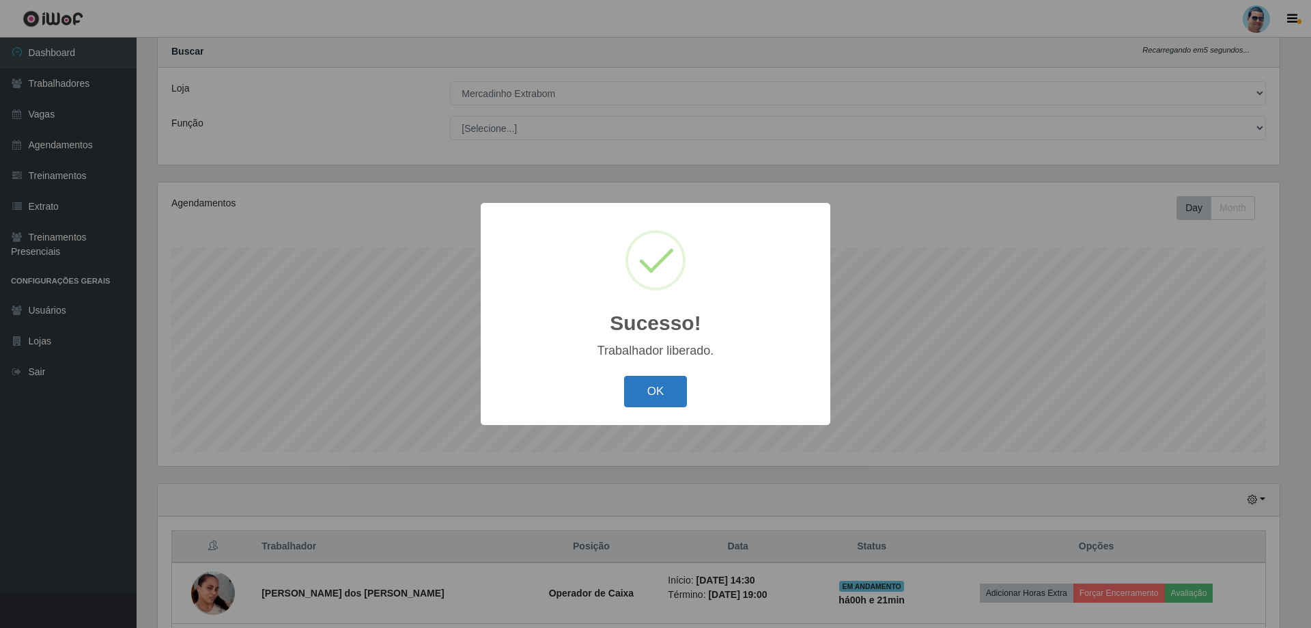
click at [649, 387] on button "OK" at bounding box center [656, 392] width 64 height 32
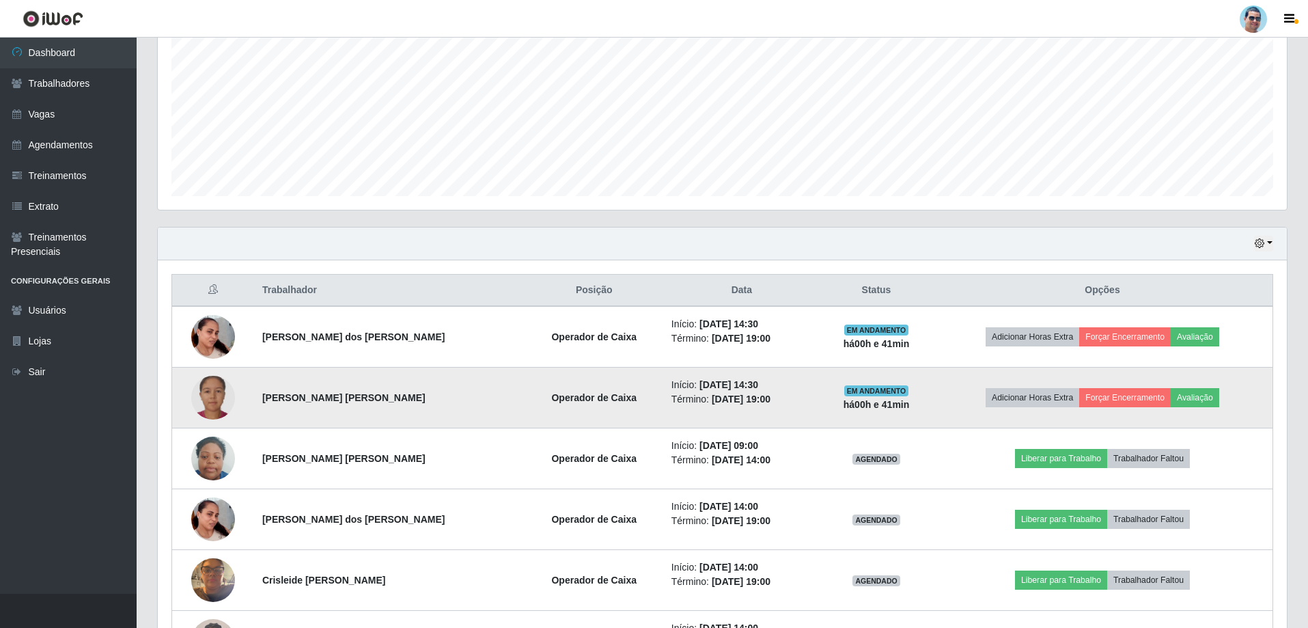
scroll to position [462, 0]
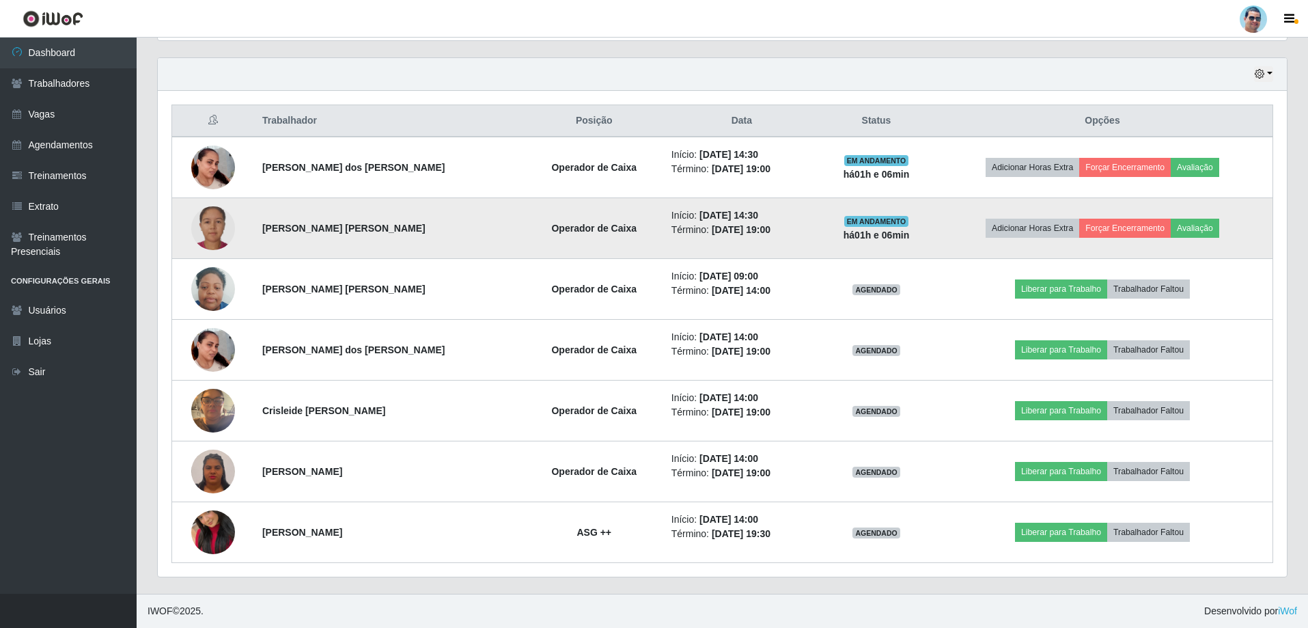
drag, startPoint x: 342, startPoint y: 300, endPoint x: 363, endPoint y: 203, distance: 99.1
click at [363, 203] on td "[PERSON_NAME] [PERSON_NAME]" at bounding box center [389, 228] width 271 height 61
